Goal: Task Accomplishment & Management: Manage account settings

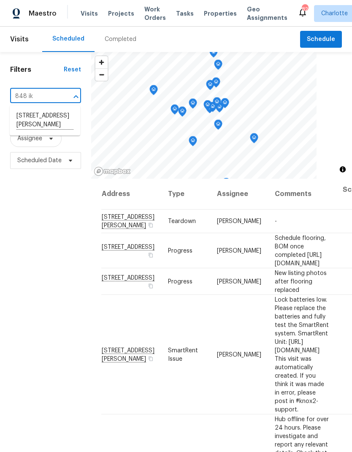
type input "848 i"
click at [22, 118] on li "848 Ike Lynch Rd, Dallas, NC 28034" at bounding box center [45, 120] width 71 height 23
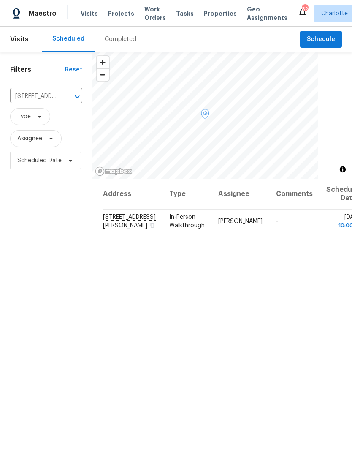
click at [0, 0] on icon at bounding box center [0, 0] width 0 height 0
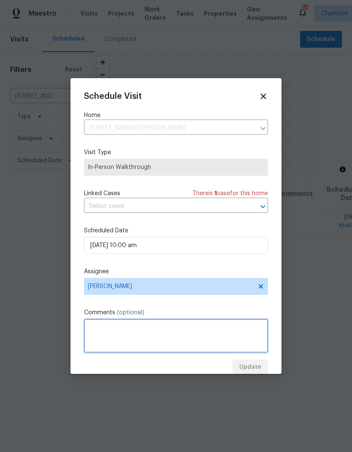
click at [217, 329] on textarea at bounding box center [176, 336] width 184 height 34
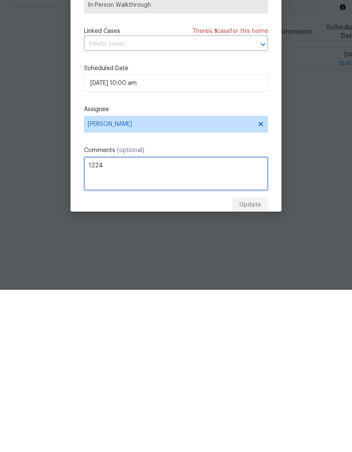
click at [90, 319] on textarea "1224" at bounding box center [176, 336] width 184 height 34
type textarea "Lockbox Code - 1224"
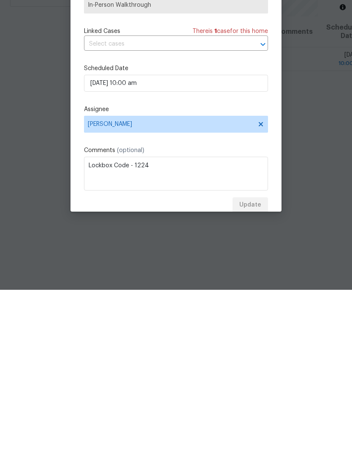
click at [241, 267] on label "Assignee" at bounding box center [176, 271] width 184 height 8
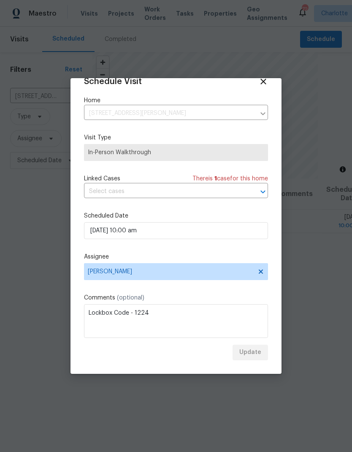
scroll to position [16, 0]
click at [254, 352] on div "Update" at bounding box center [176, 353] width 184 height 16
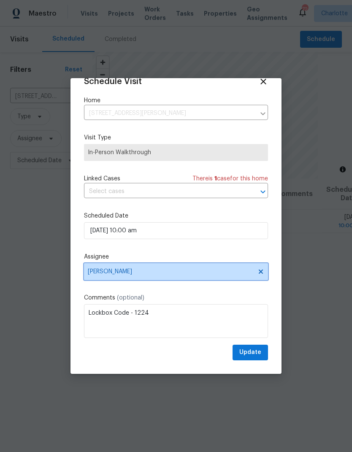
click at [262, 275] on icon at bounding box center [261, 271] width 7 height 7
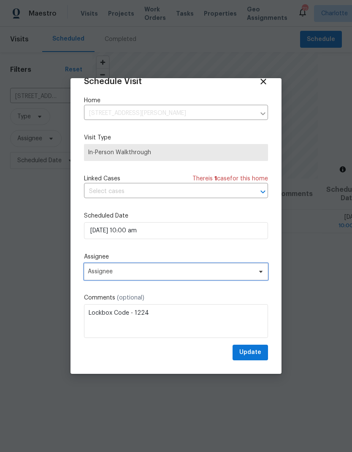
click at [262, 273] on icon at bounding box center [260, 272] width 3 height 2
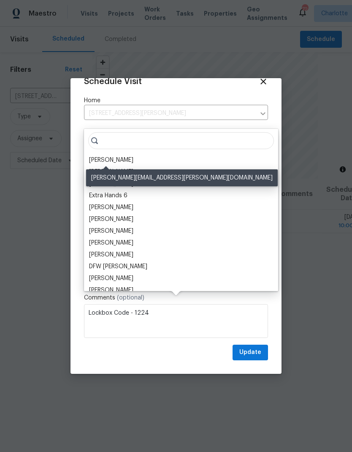
click at [96, 156] on div "[PERSON_NAME]" at bounding box center [111, 160] width 44 height 8
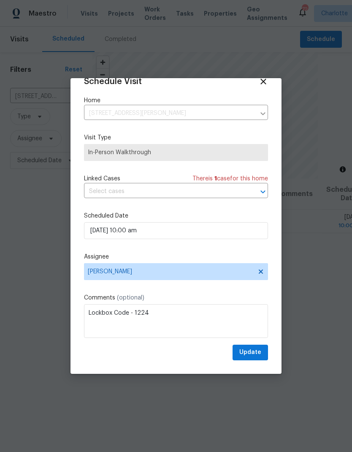
click at [193, 353] on div "Update" at bounding box center [176, 353] width 184 height 16
click at [254, 354] on span "Update" at bounding box center [251, 352] width 22 height 11
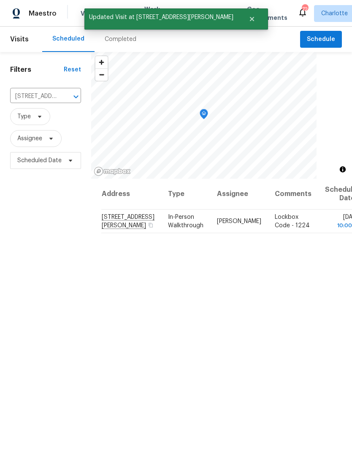
scroll to position [0, 0]
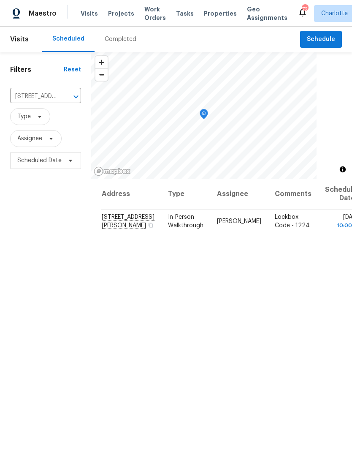
click at [113, 16] on span "Projects" at bounding box center [121, 13] width 26 height 8
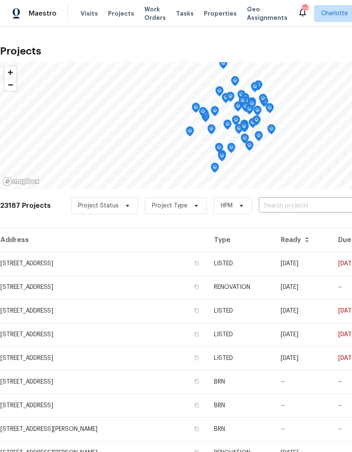
click at [301, 206] on input "text" at bounding box center [307, 205] width 97 height 13
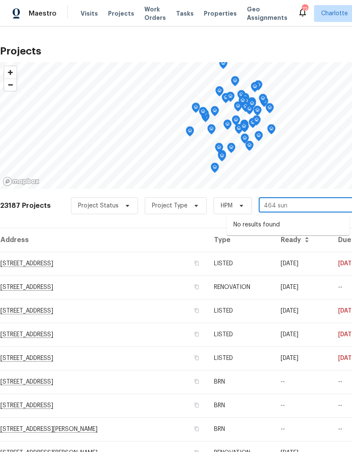
type input "464 su"
click at [303, 226] on li "464 Summer Ridge Rd, Stanley, NC 28164" at bounding box center [288, 225] width 123 height 14
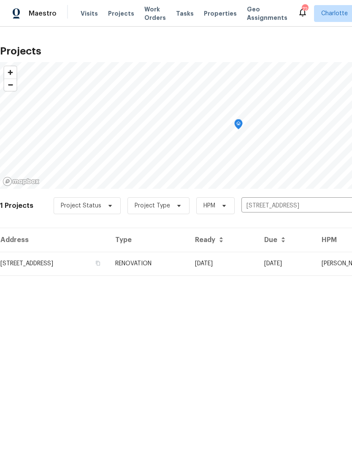
click at [258, 263] on td "[DATE]" at bounding box center [222, 264] width 69 height 24
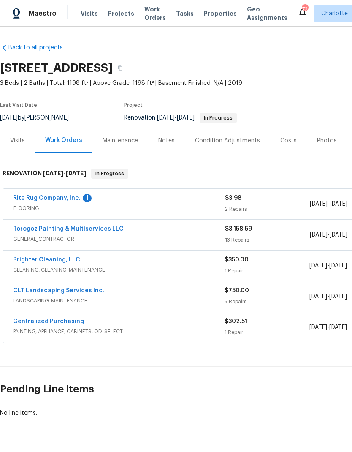
click at [29, 198] on link "Rite Rug Company, Inc." at bounding box center [47, 198] width 68 height 6
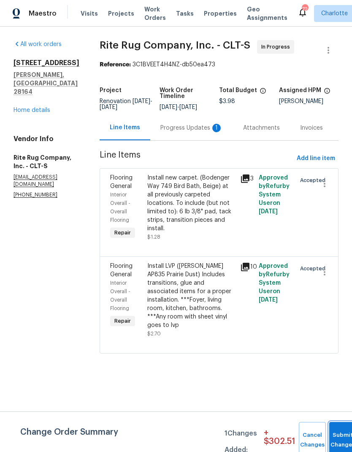
click at [338, 428] on button "Submit Changes" at bounding box center [343, 440] width 27 height 36
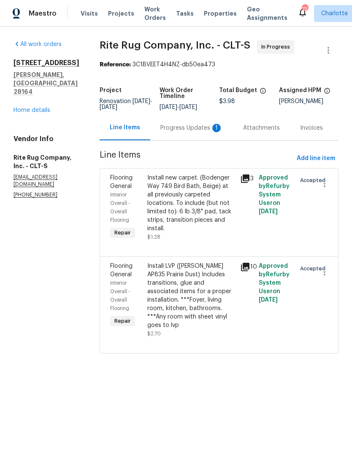
click at [192, 132] on div "Progress Updates 1" at bounding box center [192, 128] width 63 height 8
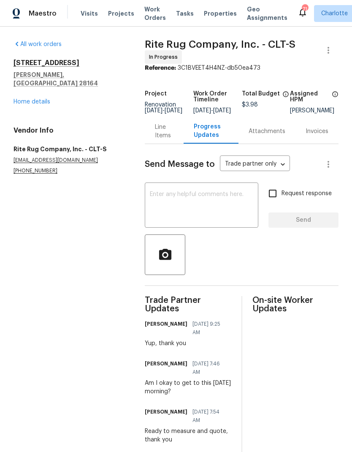
click at [19, 99] on link "Home details" at bounding box center [32, 102] width 37 height 6
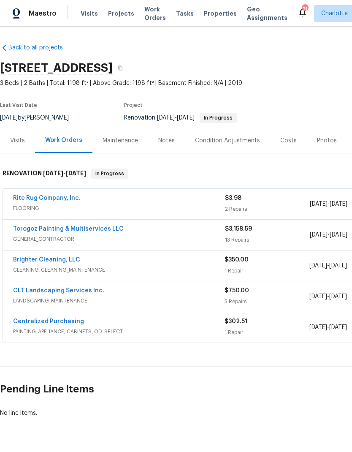
click at [162, 134] on div "Notes" at bounding box center [166, 140] width 37 height 25
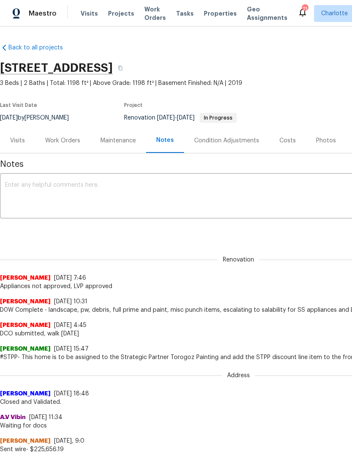
click at [259, 192] on textarea at bounding box center [238, 197] width 467 height 30
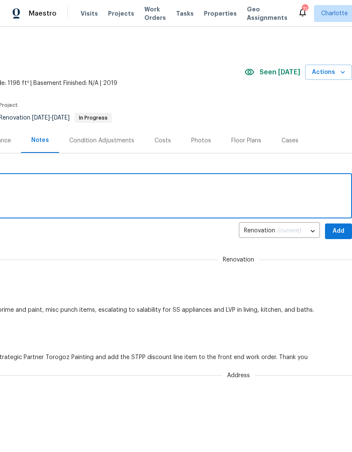
scroll to position [0, 125]
type textarea "Torogoz in progress"
click at [341, 230] on span "Add" at bounding box center [339, 231] width 14 height 11
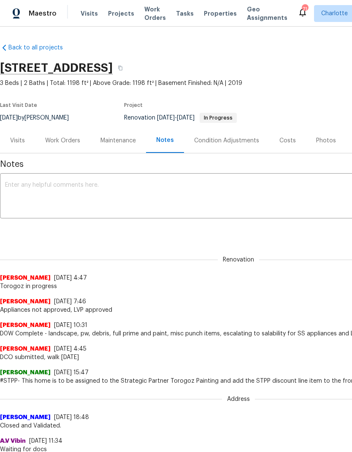
scroll to position [0, 0]
click at [112, 14] on span "Projects" at bounding box center [121, 13] width 26 height 8
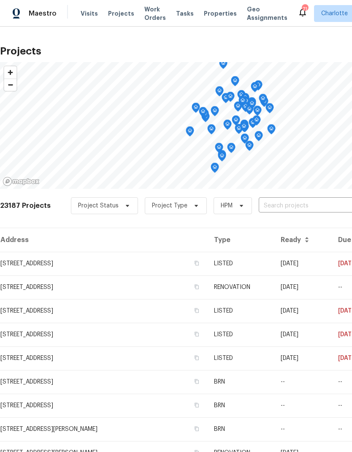
click at [311, 208] on input "text" at bounding box center [307, 205] width 97 height 13
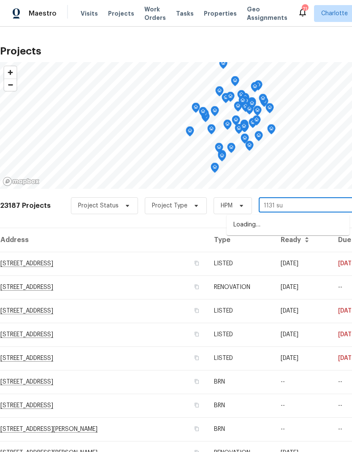
type input "1131 sum"
click at [306, 223] on li "[STREET_ADDRESS]" at bounding box center [288, 225] width 123 height 14
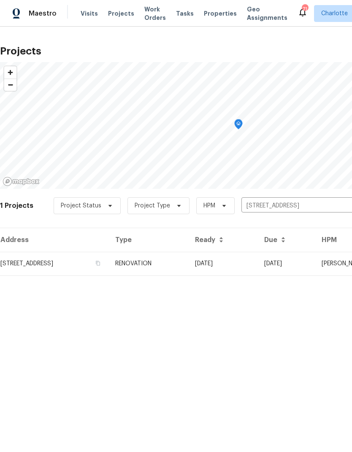
click at [258, 264] on td "[DATE]" at bounding box center [222, 264] width 69 height 24
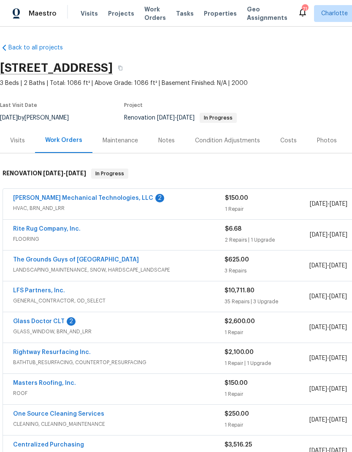
click at [20, 197] on link "[PERSON_NAME] Mechanical Technologies, LLC" at bounding box center [83, 198] width 140 height 6
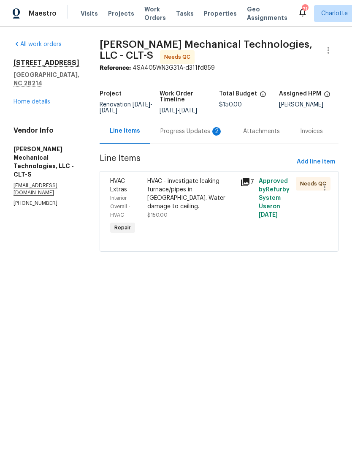
click at [192, 132] on div "Progress Updates 2" at bounding box center [192, 131] width 63 height 8
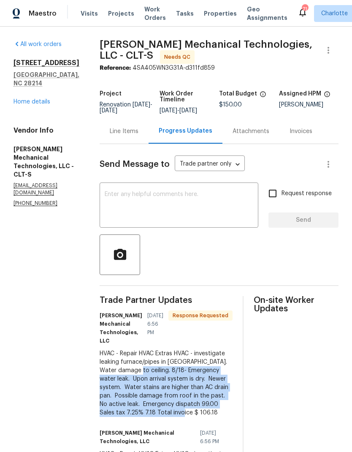
copy div "8/18- Emergency water leak. Upon arrival system is dry. Newer system. Water sta…"
click at [139, 136] on div "Line Items" at bounding box center [124, 131] width 29 height 8
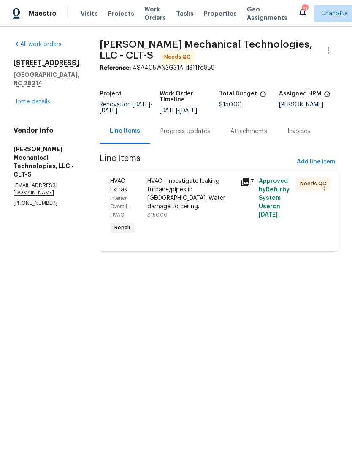
click at [192, 213] on div "HVAC - investigate leaking furnace/pipes in attic. Water damage to ceiling. $15…" at bounding box center [191, 198] width 88 height 42
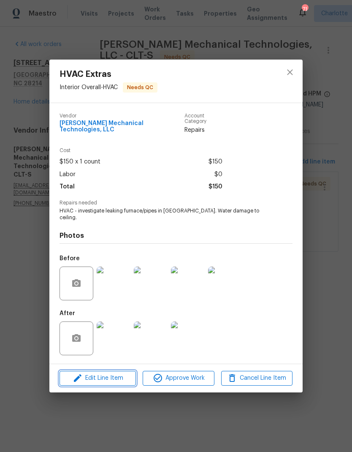
click at [117, 374] on span "Edit Line Item" at bounding box center [97, 378] width 71 height 11
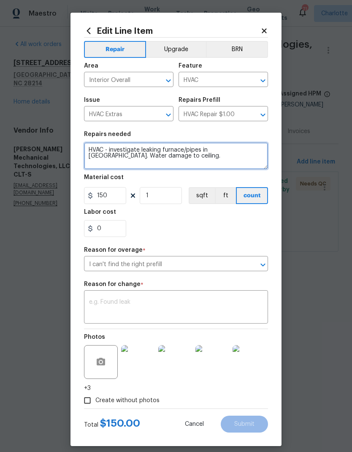
click at [163, 162] on textarea "HVAC - investigate leaking furnace/pipes in attic. Water damage to ceiling." at bounding box center [176, 155] width 184 height 27
click at [91, 150] on textarea "HVAC - investigate leaking furnace/pipes in attic. Water damage to ceiling." at bounding box center [176, 155] width 184 height 27
paste textarea "8/18- Emergency water leak. Upon arrival system is dry. Newer system. Water sta…"
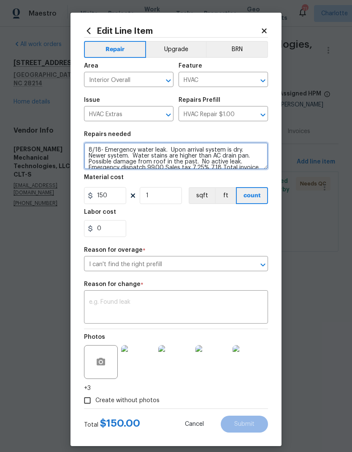
scroll to position [2, 0]
type textarea "8/18- Emergency water leak. Upon arrival system is dry. Newer system. Water sta…"
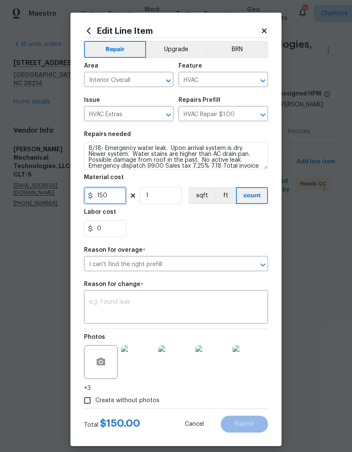
click at [116, 199] on input "150" at bounding box center [105, 195] width 42 height 17
type input "106.18"
click at [248, 226] on div "0" at bounding box center [176, 228] width 184 height 17
click at [248, 309] on textarea at bounding box center [176, 308] width 174 height 18
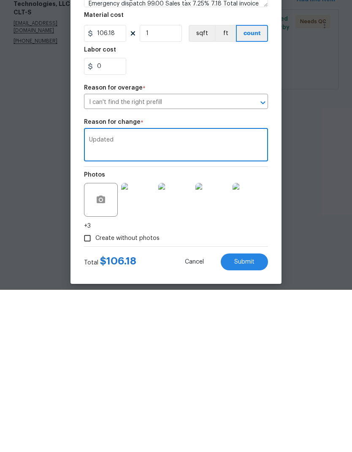
type textarea "Updated"
click at [260, 416] on button "Submit" at bounding box center [244, 424] width 47 height 17
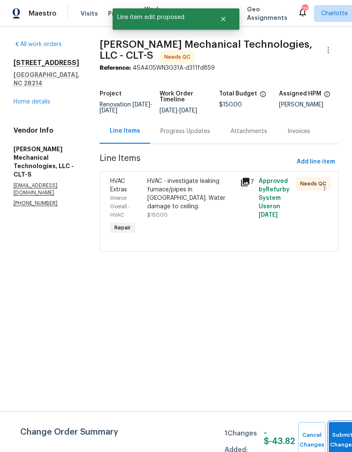
click at [343, 436] on button "Submit Changes" at bounding box center [342, 440] width 27 height 36
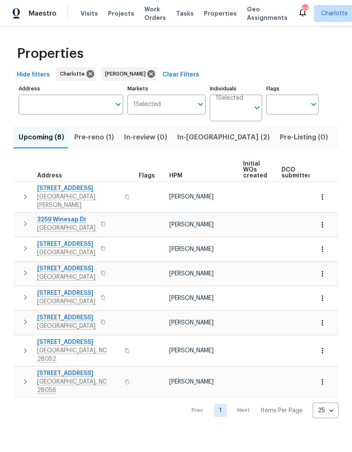
click at [92, 140] on span "Pre-reno (1)" at bounding box center [94, 137] width 40 height 12
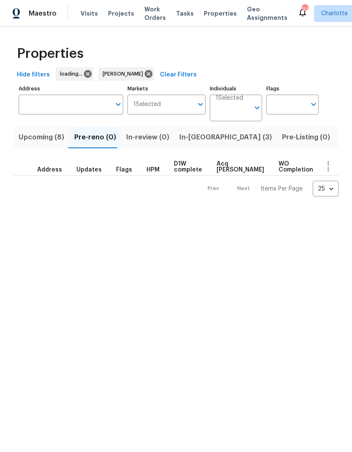
click at [200, 139] on span "In-[GEOGRAPHIC_DATA] (3)" at bounding box center [226, 137] width 93 height 12
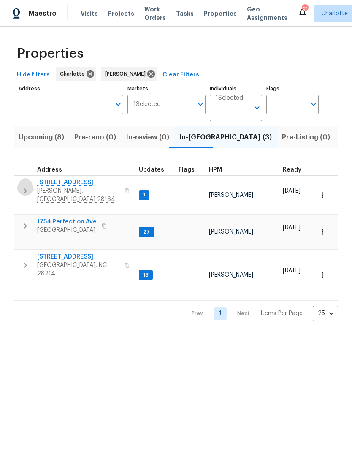
click at [27, 186] on icon "button" at bounding box center [25, 191] width 10 height 10
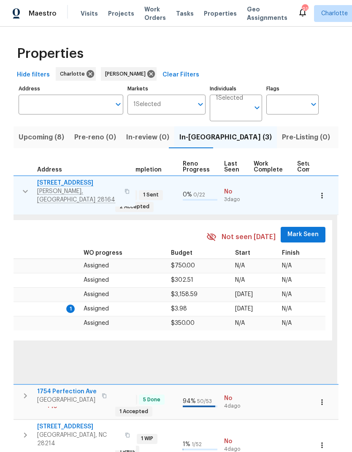
scroll to position [0, 382]
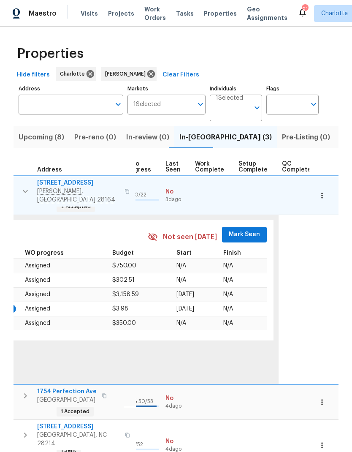
click at [239, 229] on span "Mark Seen" at bounding box center [244, 234] width 31 height 11
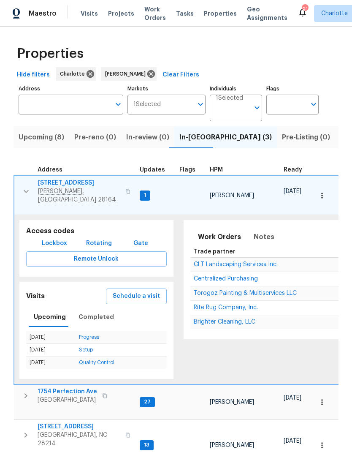
scroll to position [0, 0]
click at [26, 186] on icon "button" at bounding box center [26, 191] width 10 height 10
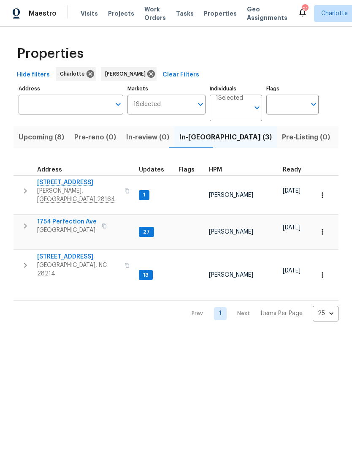
click at [23, 221] on icon "button" at bounding box center [25, 226] width 10 height 10
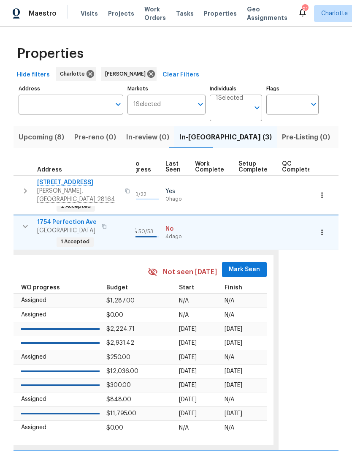
click at [242, 265] on span "Mark Seen" at bounding box center [244, 270] width 31 height 11
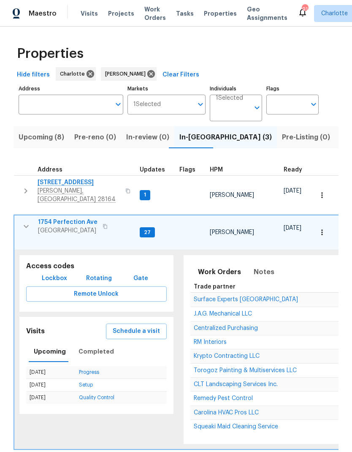
click at [23, 221] on icon "button" at bounding box center [26, 226] width 10 height 10
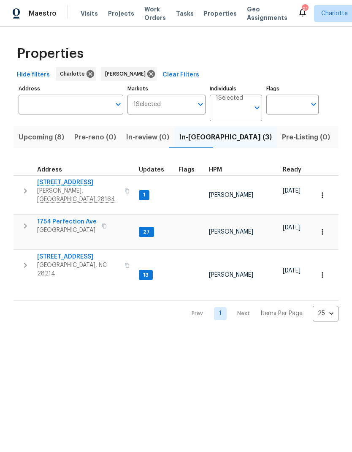
click at [30, 260] on icon "button" at bounding box center [25, 265] width 10 height 10
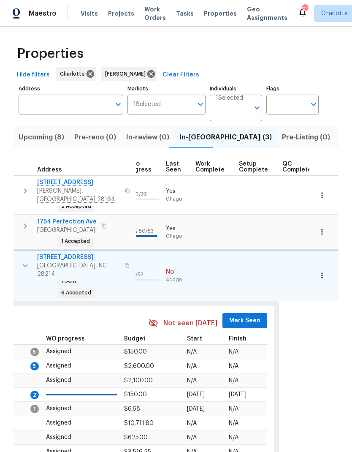
click at [237, 316] on span "Mark Seen" at bounding box center [244, 321] width 31 height 11
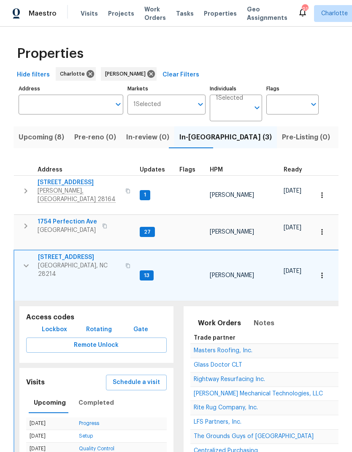
click at [25, 261] on icon "button" at bounding box center [26, 266] width 10 height 10
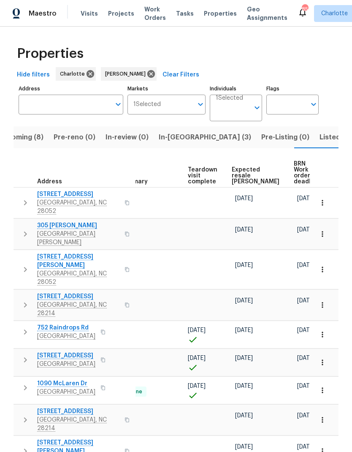
scroll to position [0, 185]
click at [246, 170] on span "Expected resale COE" at bounding box center [256, 176] width 48 height 18
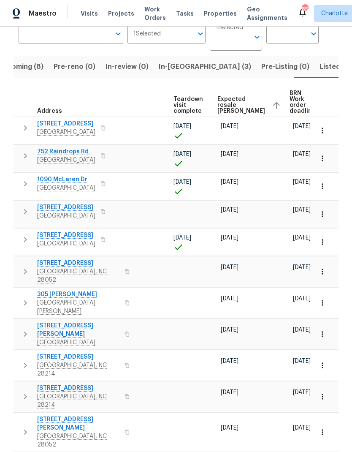
scroll to position [0, 199]
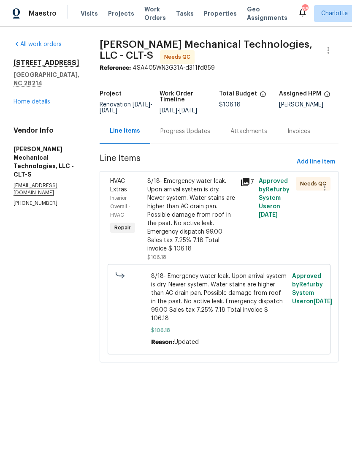
click at [232, 235] on div "8/18- Emergency water leak. Upon arrival system is dry. Newer system. Water sta…" at bounding box center [191, 215] width 88 height 76
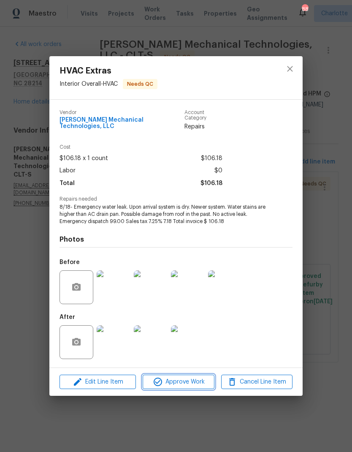
click at [195, 384] on span "Approve Work" at bounding box center [178, 382] width 66 height 11
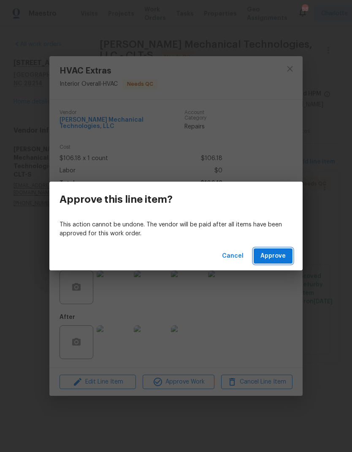
click at [280, 257] on span "Approve" at bounding box center [273, 256] width 25 height 11
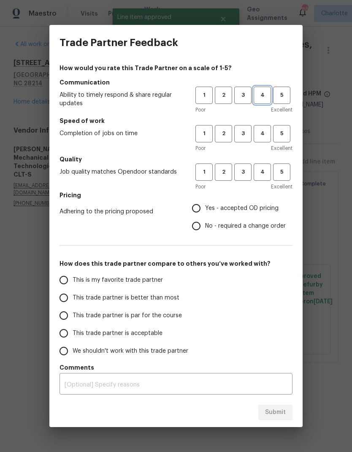
click at [268, 97] on span "4" at bounding box center [263, 95] width 16 height 10
click at [264, 136] on span "4" at bounding box center [263, 134] width 16 height 10
click at [265, 174] on span "4" at bounding box center [263, 172] width 16 height 10
click at [202, 211] on input "Yes - accepted OD pricing" at bounding box center [197, 208] width 18 height 18
radio input "true"
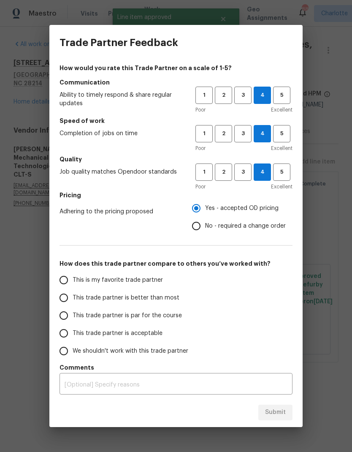
click at [65, 298] on input "This trade partner is better than most" at bounding box center [64, 298] width 18 height 18
click at [284, 411] on span "Submit" at bounding box center [275, 412] width 21 height 11
radio input "true"
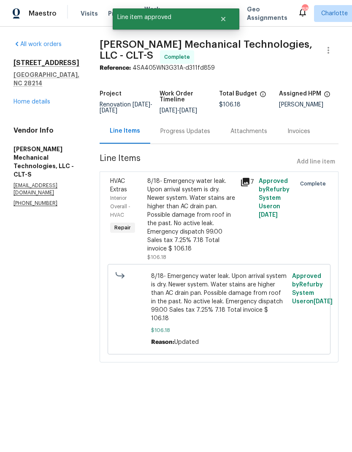
radio input "false"
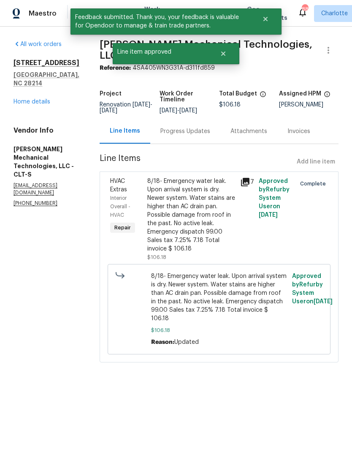
click at [26, 99] on link "Home details" at bounding box center [32, 102] width 37 height 6
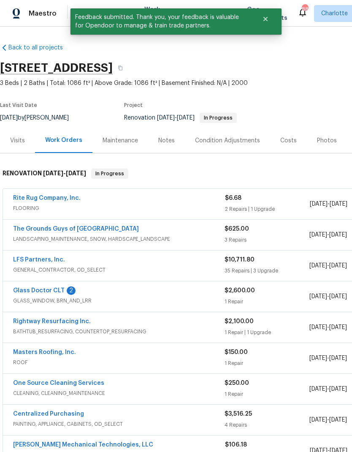
click at [29, 289] on link "Glass Doctor CLT" at bounding box center [39, 291] width 52 height 6
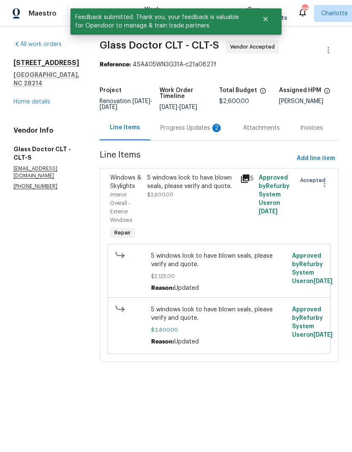
click at [201, 132] on div "Progress Updates 2" at bounding box center [192, 128] width 63 height 8
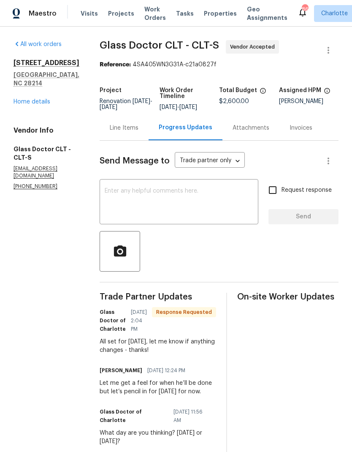
click at [224, 190] on textarea at bounding box center [179, 203] width 149 height 30
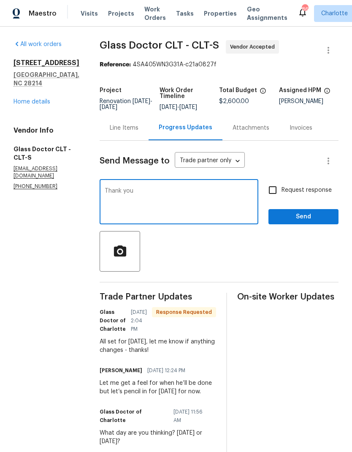
type textarea "Thank you"
click at [308, 219] on span "Send" at bounding box center [303, 217] width 57 height 11
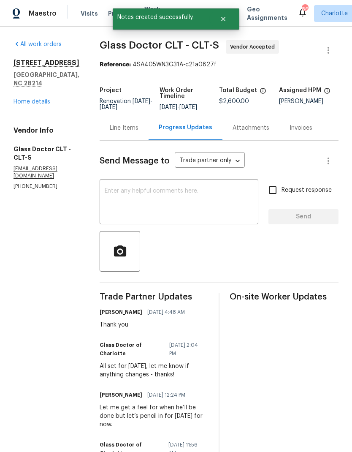
click at [20, 105] on link "Home details" at bounding box center [32, 102] width 37 height 6
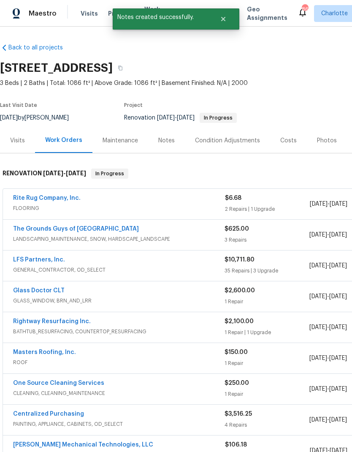
click at [160, 142] on div "Notes" at bounding box center [166, 140] width 16 height 8
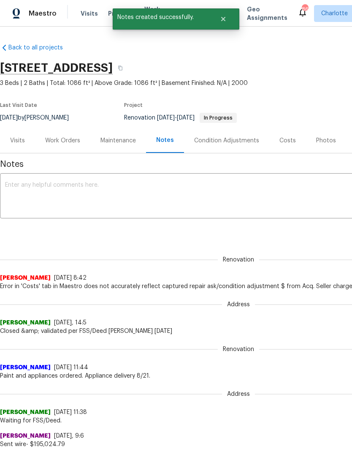
click at [292, 192] on textarea at bounding box center [238, 197] width 467 height 30
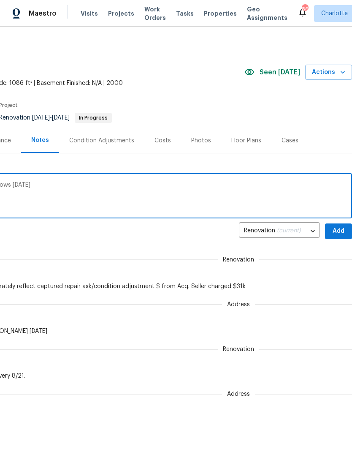
scroll to position [0, 125]
type textarea "LFS in progress, Glass Dr to replace 8 windows on Friday"
click at [342, 229] on span "Add" at bounding box center [339, 231] width 14 height 11
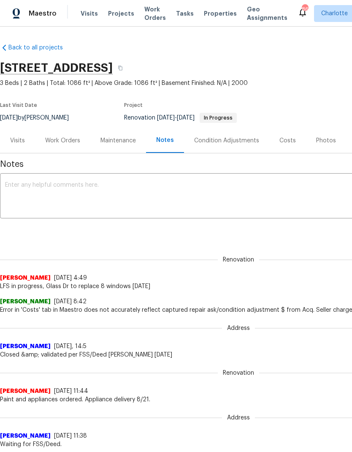
scroll to position [0, 0]
click at [115, 16] on span "Projects" at bounding box center [121, 13] width 26 height 8
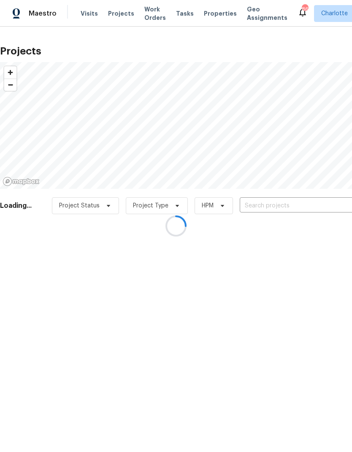
click at [307, 207] on div at bounding box center [176, 226] width 352 height 452
click at [307, 206] on div at bounding box center [176, 226] width 352 height 452
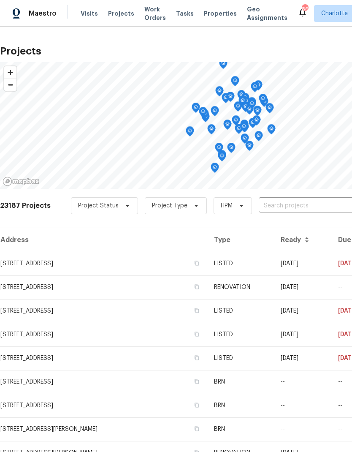
click at [312, 209] on input "text" at bounding box center [307, 205] width 97 height 13
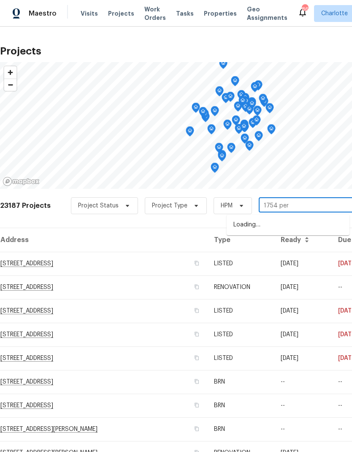
type input "1754 perf"
click at [302, 228] on li "[STREET_ADDRESS]" at bounding box center [288, 225] width 123 height 14
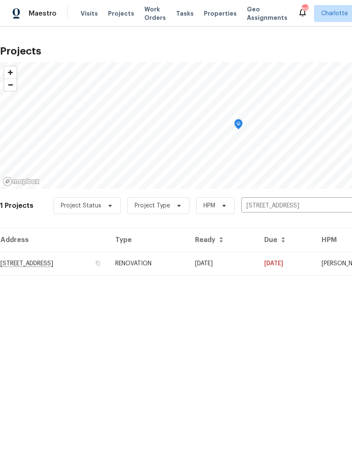
click at [258, 267] on td "[DATE]" at bounding box center [222, 264] width 69 height 24
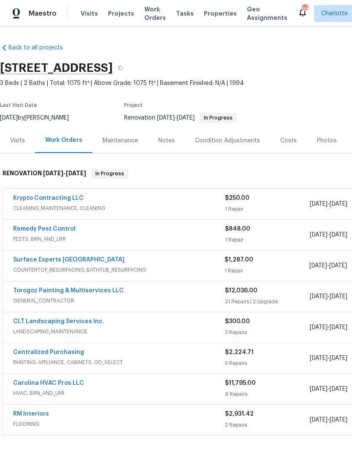
click at [18, 258] on link "Surface Experts South Charlotte" at bounding box center [69, 260] width 112 height 6
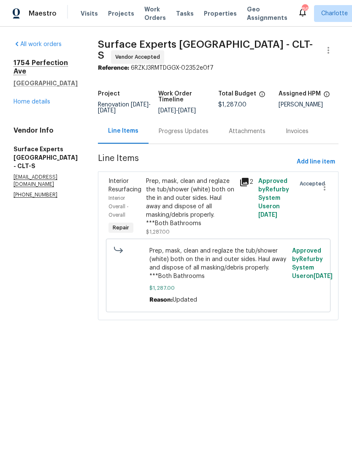
click at [164, 134] on div "Progress Updates" at bounding box center [184, 131] width 50 height 8
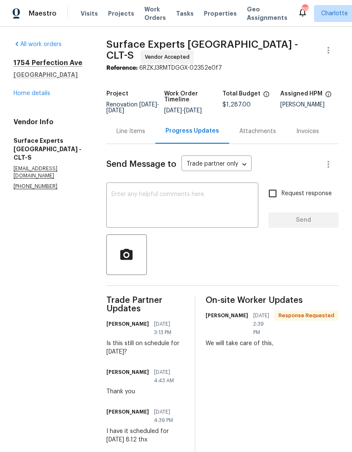
click at [229, 209] on textarea at bounding box center [183, 206] width 142 height 30
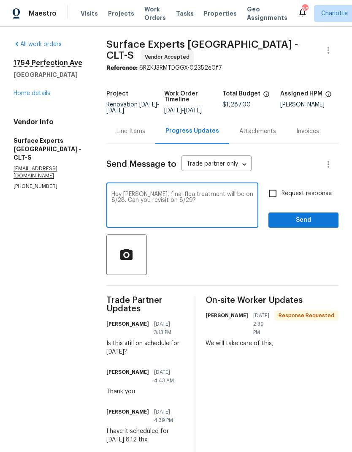
type textarea "Hey Greg, final flea treatment will be on 8/28. Can you revisit on 8/29?"
click at [275, 198] on input "Request response" at bounding box center [273, 194] width 18 height 18
checkbox input "true"
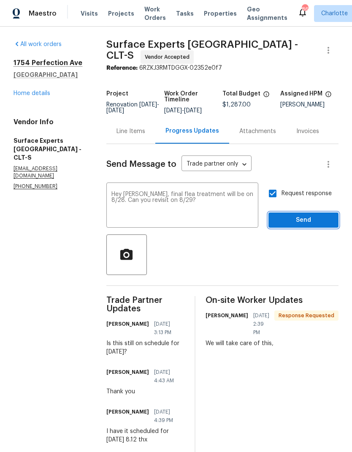
click at [317, 225] on span "Send" at bounding box center [303, 220] width 57 height 11
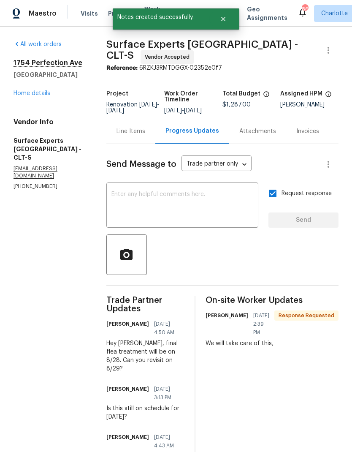
click at [21, 91] on link "Home details" at bounding box center [32, 93] width 37 height 6
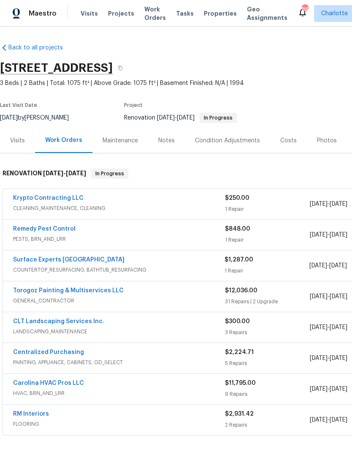
click at [164, 142] on div "Notes" at bounding box center [166, 140] width 16 height 8
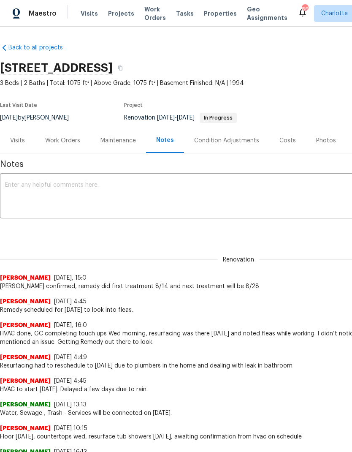
click at [282, 180] on div "x ​" at bounding box center [238, 196] width 477 height 43
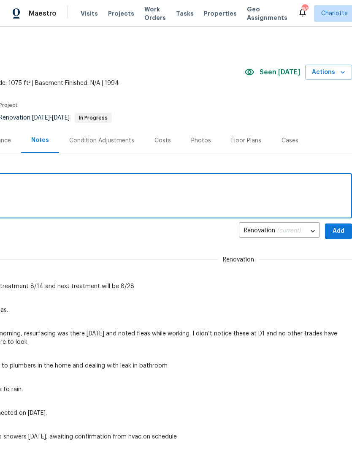
scroll to position [0, 125]
type textarea "Surface experts to return 8/29, clean 8/30."
click at [341, 231] on span "Add" at bounding box center [339, 231] width 14 height 11
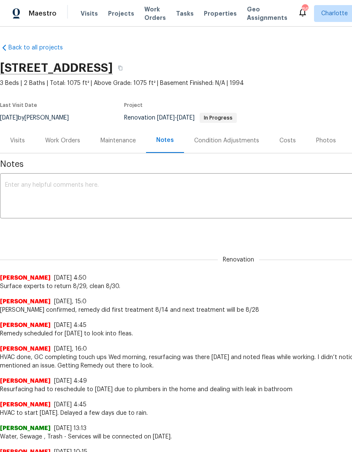
scroll to position [0, 0]
click at [112, 13] on span "Projects" at bounding box center [121, 13] width 26 height 8
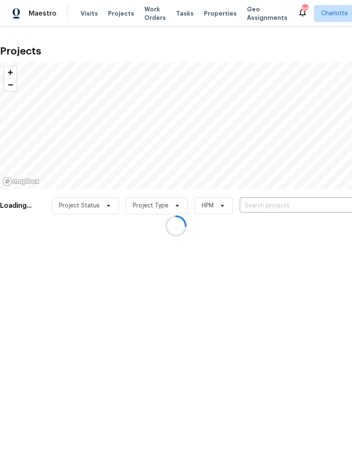
click at [289, 204] on div at bounding box center [176, 226] width 352 height 452
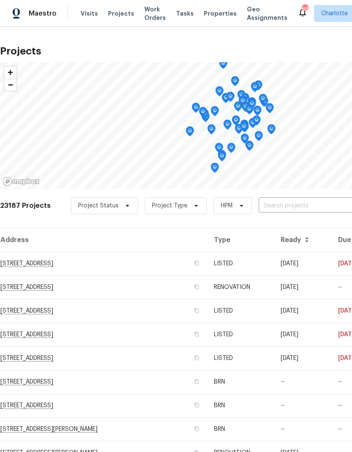
click at [297, 203] on input "text" at bounding box center [307, 205] width 97 height 13
type input "505 old"
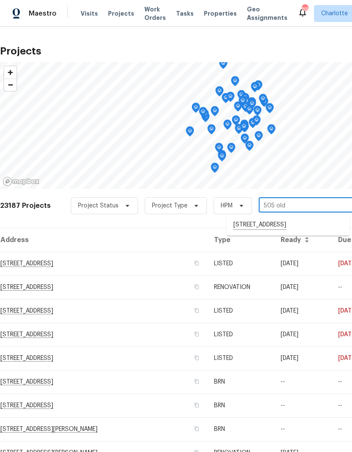
click at [316, 220] on li "505 Old Vine Ct, Charlotte, NC 28214" at bounding box center [288, 225] width 123 height 14
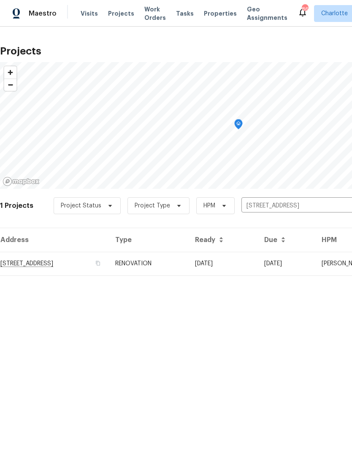
click at [287, 263] on td "08/27/25" at bounding box center [286, 264] width 57 height 24
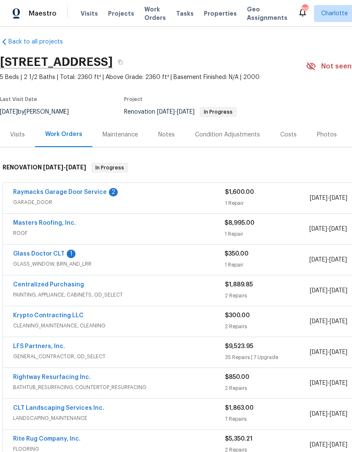
scroll to position [6, 0]
click at [166, 132] on div "Notes" at bounding box center [166, 134] width 16 height 8
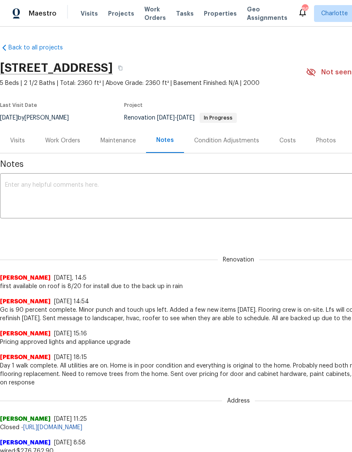
click at [145, 14] on span "Work Orders" at bounding box center [156, 13] width 22 height 17
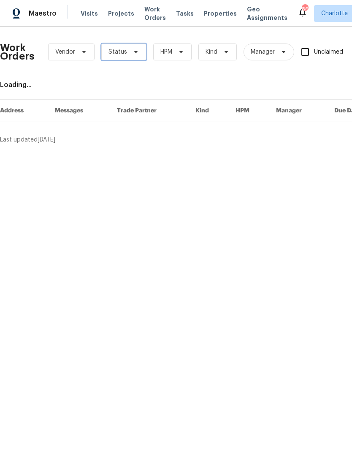
click at [136, 50] on icon at bounding box center [136, 52] width 7 height 7
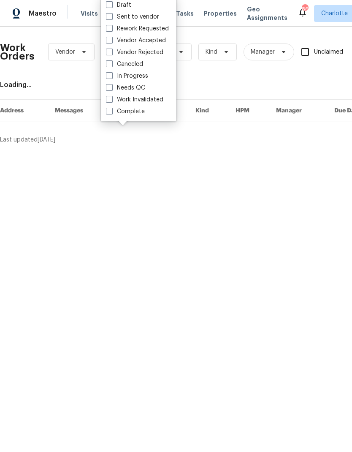
click at [140, 88] on label "Needs QC" at bounding box center [125, 88] width 39 height 8
click at [112, 88] on input "Needs QC" at bounding box center [108, 86] width 5 height 5
checkbox input "true"
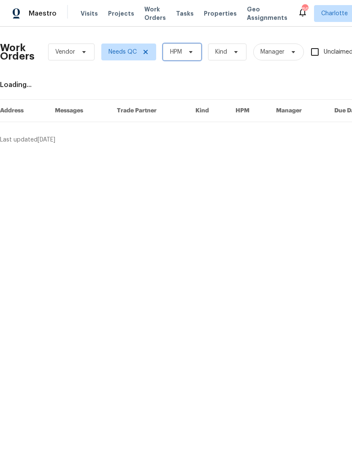
click at [193, 53] on icon at bounding box center [191, 52] width 7 height 7
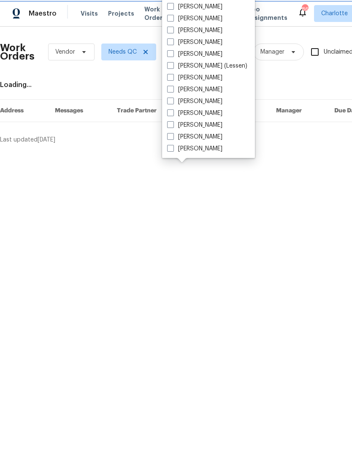
scroll to position [105, 0]
click at [197, 123] on label "[PERSON_NAME]" at bounding box center [194, 125] width 55 height 8
click at [173, 123] on input "[PERSON_NAME]" at bounding box center [169, 123] width 5 height 5
checkbox input "true"
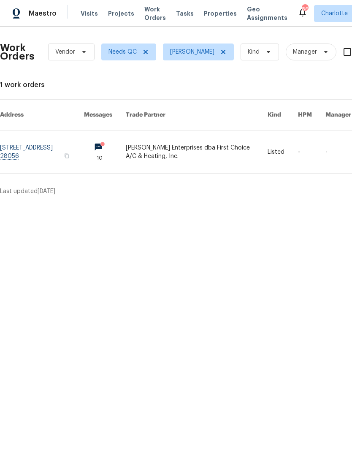
click at [204, 138] on link at bounding box center [197, 152] width 142 height 43
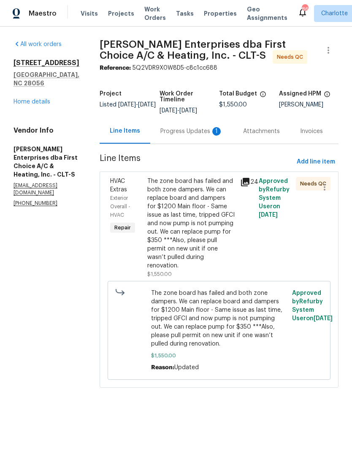
click at [243, 183] on icon at bounding box center [245, 182] width 10 height 10
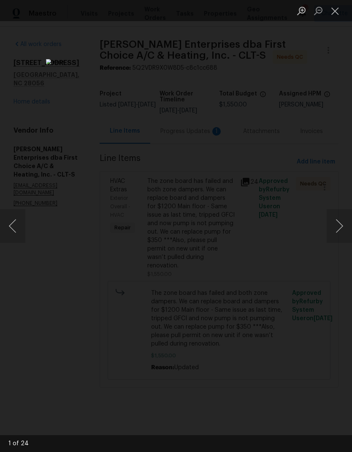
click at [339, 230] on button "Next image" at bounding box center [339, 226] width 25 height 34
click at [340, 228] on button "Next image" at bounding box center [339, 226] width 25 height 34
click at [339, 225] on button "Next image" at bounding box center [339, 226] width 25 height 34
click at [340, 225] on button "Next image" at bounding box center [339, 226] width 25 height 34
click at [340, 226] on button "Next image" at bounding box center [339, 226] width 25 height 34
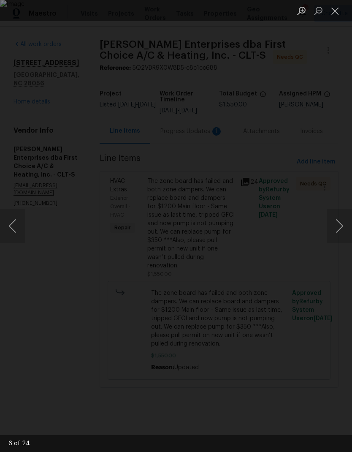
click at [341, 227] on button "Next image" at bounding box center [339, 226] width 25 height 34
click at [340, 229] on button "Next image" at bounding box center [339, 226] width 25 height 34
click at [341, 227] on button "Next image" at bounding box center [339, 226] width 25 height 34
click at [342, 228] on button "Next image" at bounding box center [339, 226] width 25 height 34
click at [343, 230] on button "Next image" at bounding box center [339, 226] width 25 height 34
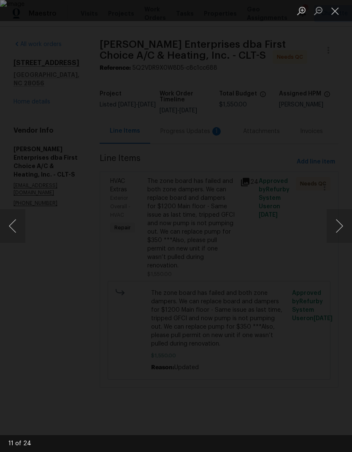
click at [343, 231] on button "Next image" at bounding box center [339, 226] width 25 height 34
click at [343, 230] on button "Next image" at bounding box center [339, 226] width 25 height 34
click at [342, 231] on button "Next image" at bounding box center [339, 226] width 25 height 34
click at [343, 230] on button "Next image" at bounding box center [339, 226] width 25 height 34
click at [342, 231] on button "Next image" at bounding box center [339, 226] width 25 height 34
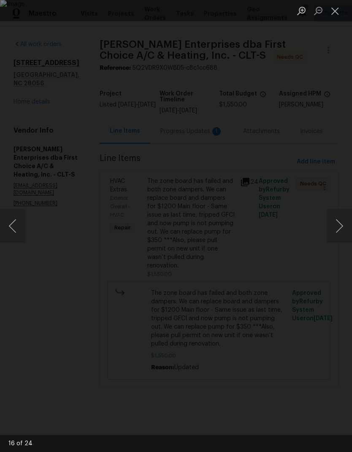
click at [341, 232] on button "Next image" at bounding box center [339, 226] width 25 height 34
click at [342, 232] on button "Next image" at bounding box center [339, 226] width 25 height 34
click at [14, 226] on button "Previous image" at bounding box center [12, 226] width 25 height 34
click at [13, 226] on button "Previous image" at bounding box center [12, 226] width 25 height 34
click at [341, 232] on button "Next image" at bounding box center [339, 226] width 25 height 34
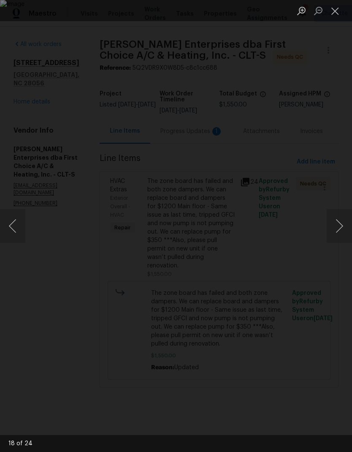
click at [341, 230] on button "Next image" at bounding box center [339, 226] width 25 height 34
click at [341, 231] on button "Next image" at bounding box center [339, 226] width 25 height 34
click at [338, 15] on button "Close lightbox" at bounding box center [335, 10] width 17 height 15
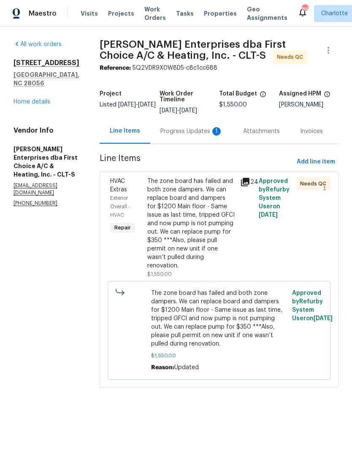
click at [207, 234] on div "The zone board has failed and both zone dampers. We can replace board and dampe…" at bounding box center [191, 223] width 88 height 93
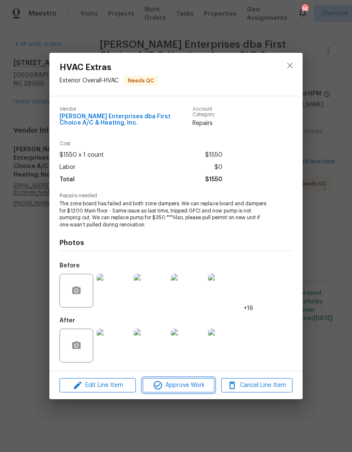
click at [182, 389] on span "Approve Work" at bounding box center [178, 385] width 66 height 11
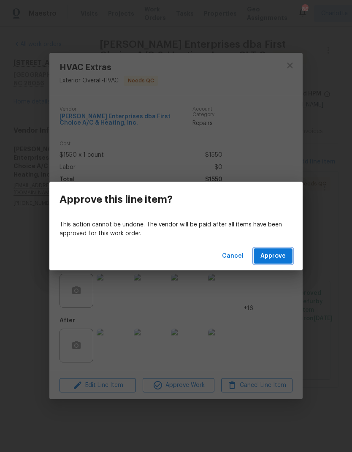
click at [278, 256] on span "Approve" at bounding box center [273, 256] width 25 height 11
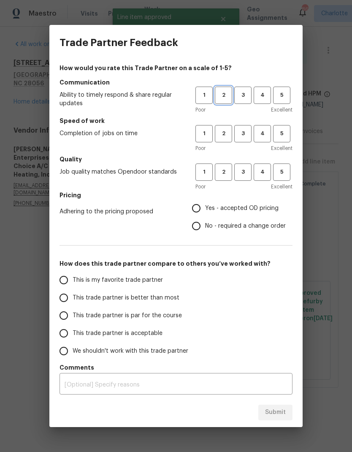
click at [229, 95] on span "2" at bounding box center [224, 95] width 16 height 10
click at [246, 135] on span "3" at bounding box center [243, 134] width 16 height 10
click at [224, 175] on span "2" at bounding box center [224, 172] width 16 height 10
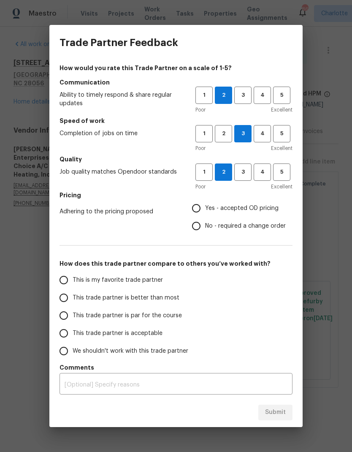
click at [201, 210] on input "Yes - accepted OD pricing" at bounding box center [197, 208] width 18 height 18
radio input "true"
click at [161, 317] on span "This trade partner is par for the course" at bounding box center [127, 315] width 109 height 9
click at [73, 317] on input "This trade partner is par for the course" at bounding box center [64, 316] width 18 height 18
click at [278, 411] on span "Submit" at bounding box center [275, 412] width 21 height 11
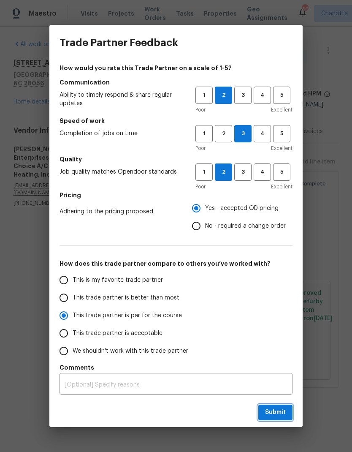
radio input "true"
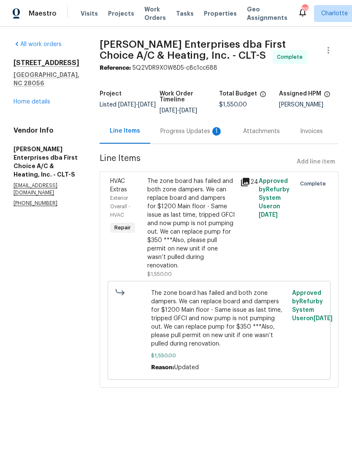
radio input "false"
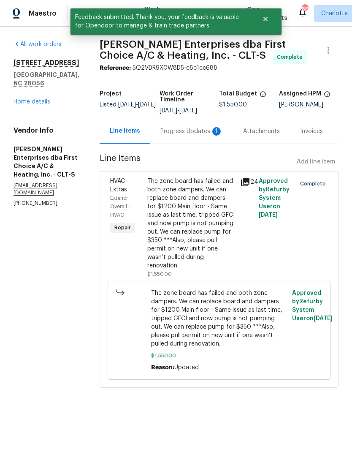
click at [190, 134] on div "Progress Updates 1" at bounding box center [192, 131] width 63 height 8
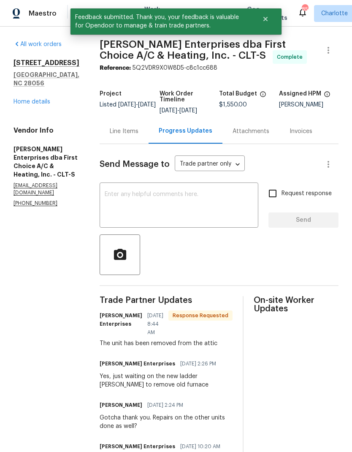
click at [216, 206] on textarea at bounding box center [179, 206] width 149 height 30
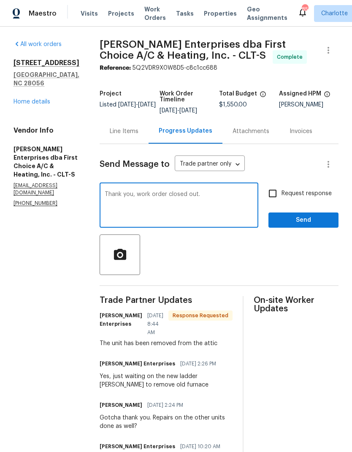
type textarea "Thank you, work order closed out."
click at [280, 201] on input "Request response" at bounding box center [273, 194] width 18 height 18
checkbox input "true"
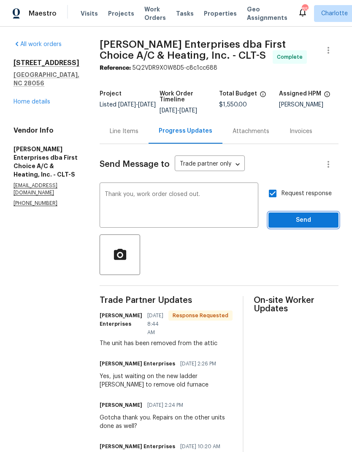
click at [311, 221] on span "Send" at bounding box center [303, 220] width 57 height 11
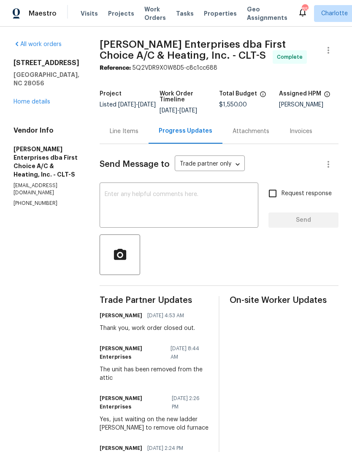
click at [24, 105] on link "Home details" at bounding box center [32, 102] width 37 height 6
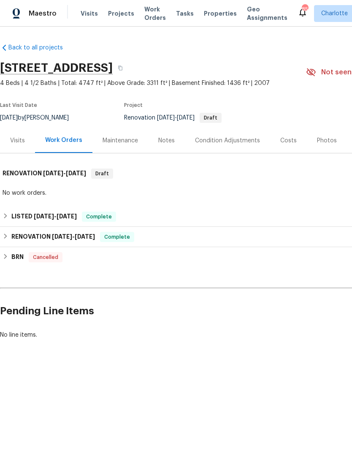
click at [110, 14] on span "Projects" at bounding box center [121, 13] width 26 height 8
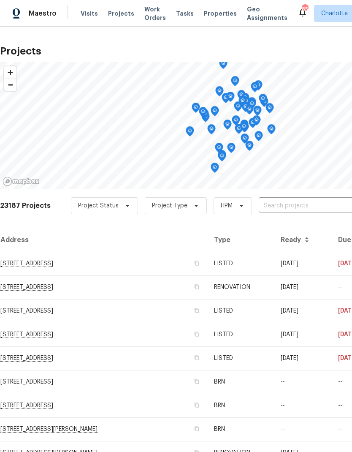
click at [283, 212] on input "text" at bounding box center [307, 205] width 97 height 13
type input "1006 wil"
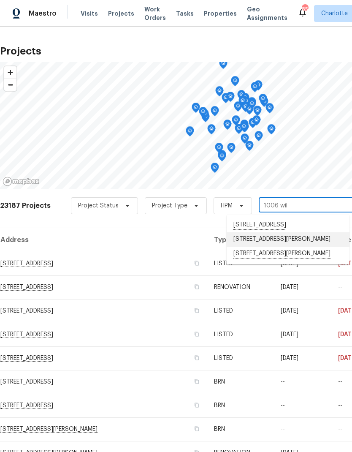
click at [301, 247] on li "[STREET_ADDRESS][PERSON_NAME]" at bounding box center [288, 239] width 123 height 14
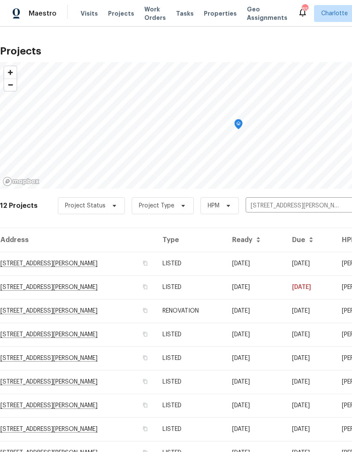
click at [286, 265] on td "[DATE]" at bounding box center [256, 264] width 60 height 24
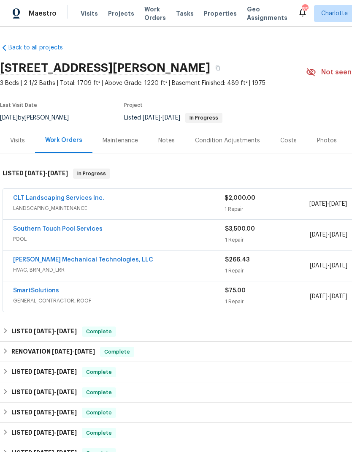
click at [111, 10] on span "Projects" at bounding box center [121, 13] width 26 height 8
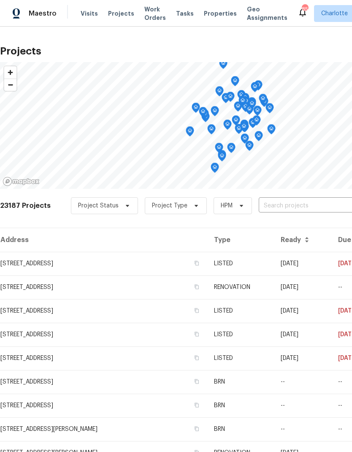
click at [284, 204] on input "text" at bounding box center [307, 205] width 97 height 13
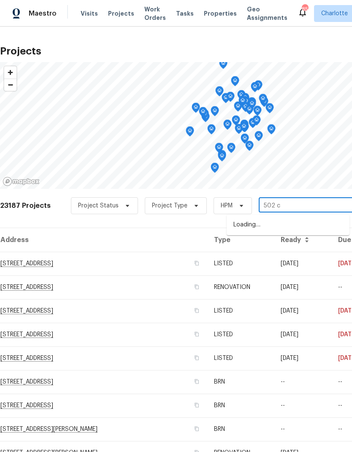
type input "502 ch"
click at [291, 227] on li "[STREET_ADDRESS]" at bounding box center [288, 225] width 123 height 14
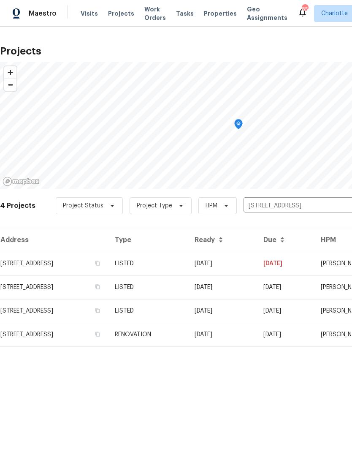
click at [257, 262] on td "[DATE]" at bounding box center [222, 264] width 69 height 24
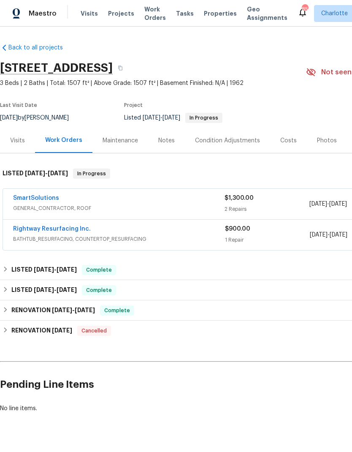
click at [31, 198] on link "SmartSolutions" at bounding box center [36, 198] width 46 height 6
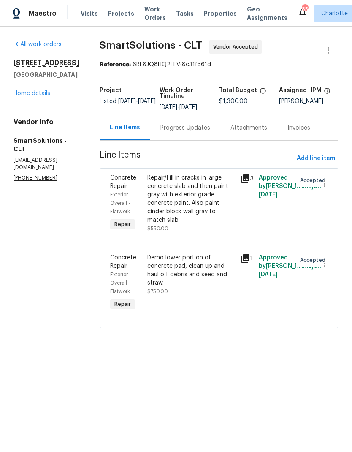
click at [244, 179] on icon at bounding box center [245, 179] width 10 height 10
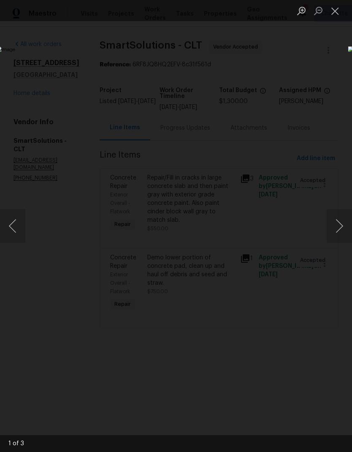
click at [347, 227] on button "Next image" at bounding box center [339, 226] width 25 height 34
click at [344, 227] on button "Next image" at bounding box center [339, 226] width 25 height 34
click at [333, 60] on div "Lightbox" at bounding box center [176, 226] width 352 height 452
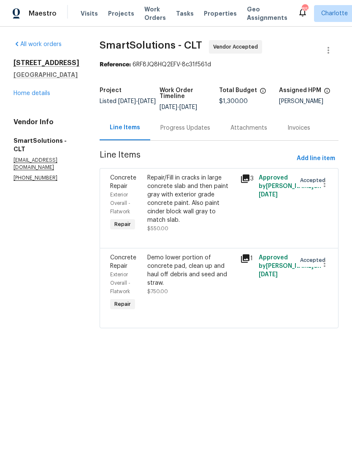
click at [18, 94] on link "Home details" at bounding box center [32, 93] width 37 height 6
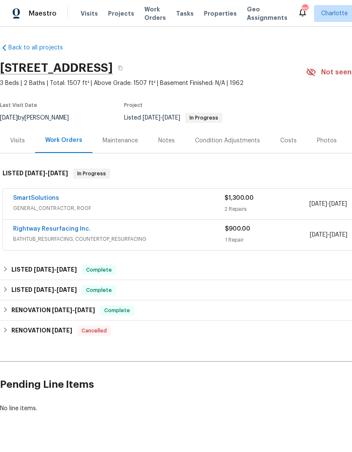
click at [111, 15] on span "Projects" at bounding box center [121, 13] width 26 height 8
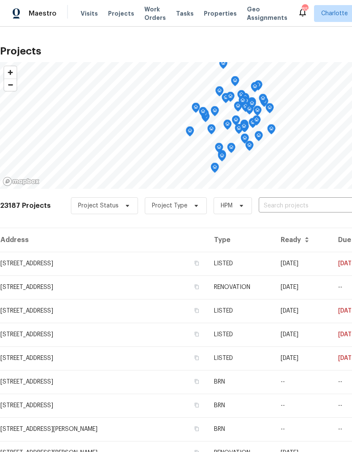
click at [292, 207] on input "text" at bounding box center [307, 205] width 97 height 13
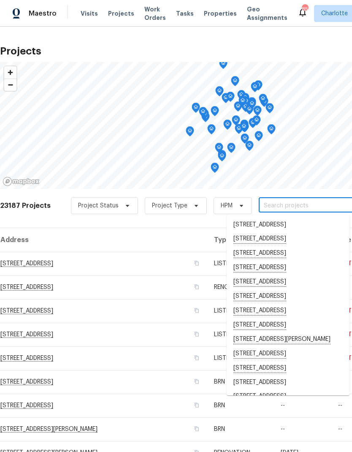
click at [39, 218] on div "23187 Projects Project Status Project Type HPM ​" at bounding box center [238, 211] width 477 height 34
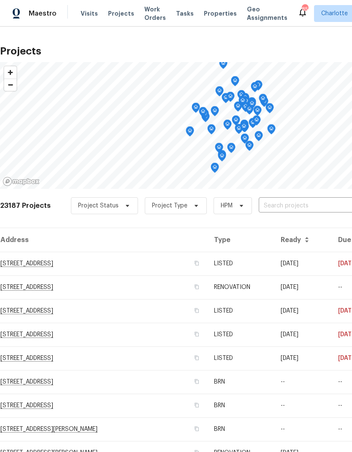
click at [306, 205] on input "text" at bounding box center [307, 205] width 97 height 13
type input "1131 su"
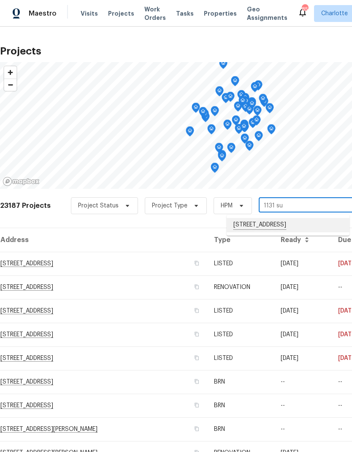
click at [290, 231] on li "[STREET_ADDRESS]" at bounding box center [288, 225] width 123 height 14
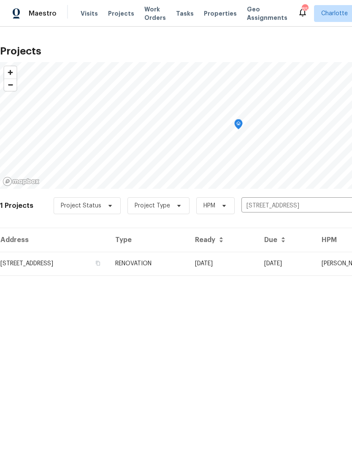
click at [305, 265] on td "[DATE]" at bounding box center [286, 264] width 57 height 24
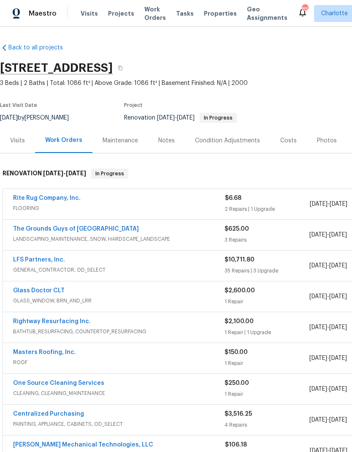
click at [17, 198] on link "Rite Rug Company, Inc." at bounding box center [47, 198] width 68 height 6
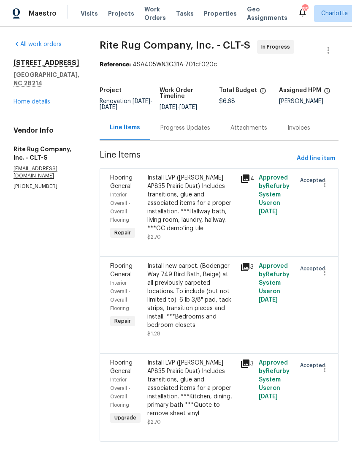
click at [202, 139] on div "Progress Updates" at bounding box center [185, 127] width 70 height 25
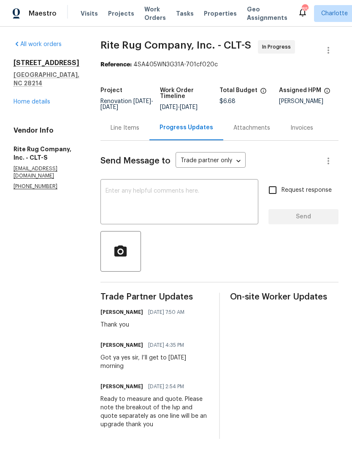
click at [17, 99] on link "Home details" at bounding box center [32, 102] width 37 height 6
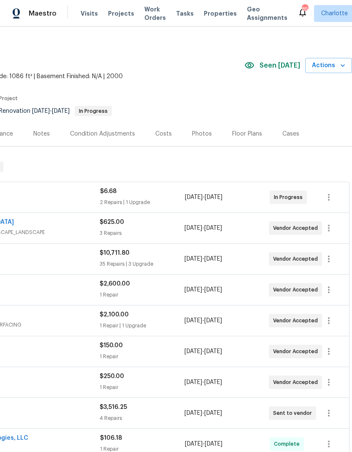
scroll to position [7, 125]
click at [163, 135] on div "Costs" at bounding box center [163, 134] width 16 height 8
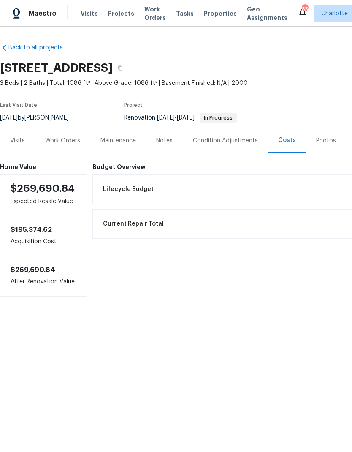
click at [50, 142] on div "Work Orders" at bounding box center [62, 140] width 35 height 8
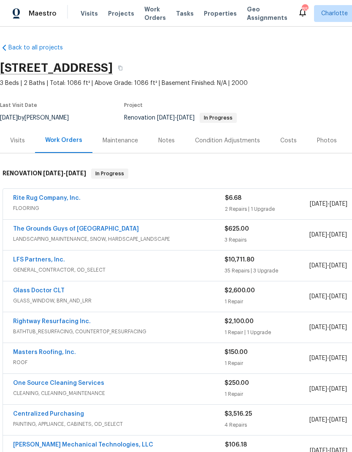
click at [82, 12] on span "Visits" at bounding box center [89, 13] width 17 height 8
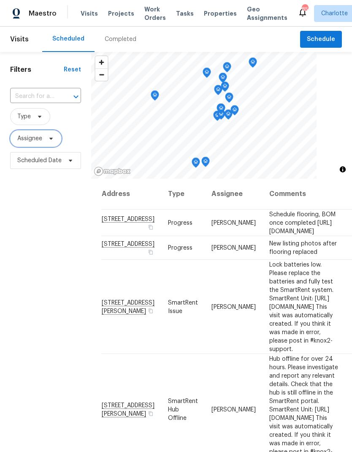
click at [27, 139] on span "Assignee" at bounding box center [29, 138] width 25 height 8
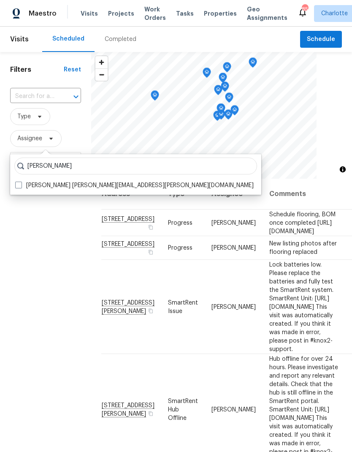
type input "[PERSON_NAME]"
click at [10, 181] on div "[PERSON_NAME] [PERSON_NAME] [PERSON_NAME][EMAIL_ADDRESS][PERSON_NAME][DOMAIN_NA…" at bounding box center [135, 174] width 251 height 41
click at [10, 181] on div "Filters Reset ​ Type Assignee Scheduled Date" at bounding box center [45, 296] width 91 height 488
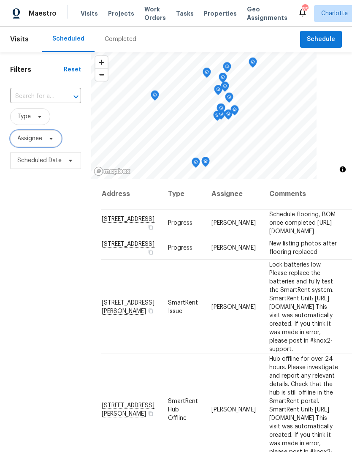
click at [21, 137] on span "Assignee" at bounding box center [29, 138] width 25 height 8
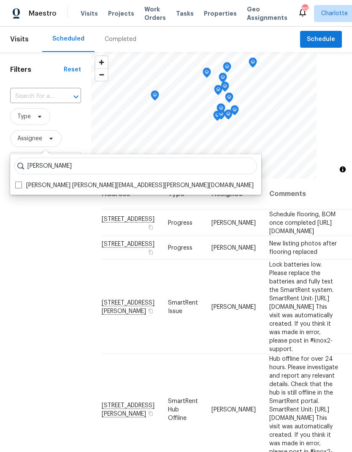
type input "[PERSON_NAME]"
click at [23, 187] on label "[PERSON_NAME] [PERSON_NAME][EMAIL_ADDRESS][PERSON_NAME][DOMAIN_NAME]" at bounding box center [134, 185] width 239 height 8
click at [21, 187] on input "[PERSON_NAME] [PERSON_NAME][EMAIL_ADDRESS][PERSON_NAME][DOMAIN_NAME]" at bounding box center [17, 183] width 5 height 5
checkbox input "true"
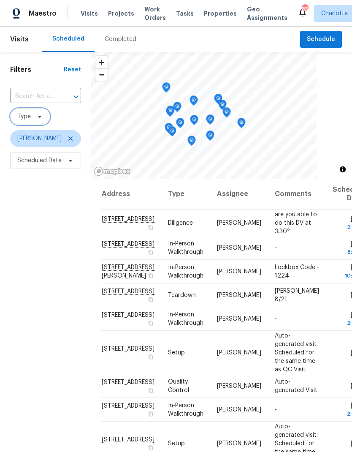
click at [25, 117] on span "Type" at bounding box center [24, 116] width 14 height 8
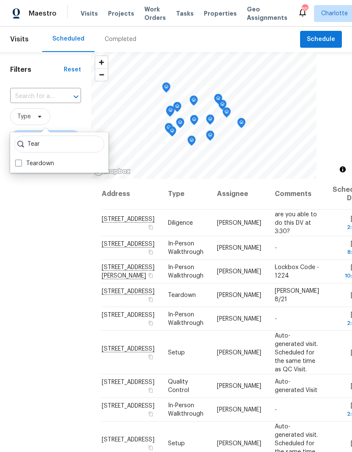
type input "Tear"
click at [21, 166] on label "Teardown" at bounding box center [34, 163] width 39 height 8
click at [21, 165] on input "Teardown" at bounding box center [17, 161] width 5 height 5
checkbox input "true"
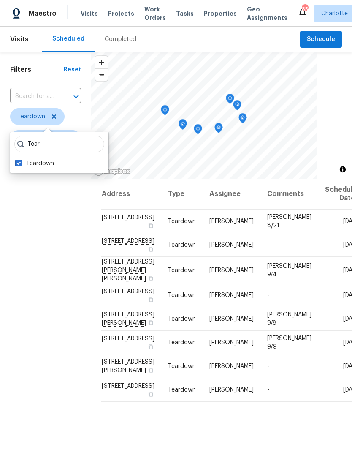
click at [34, 229] on div "Filters Reset ​ Teardown [PERSON_NAME] Scheduled Date" at bounding box center [45, 296] width 91 height 488
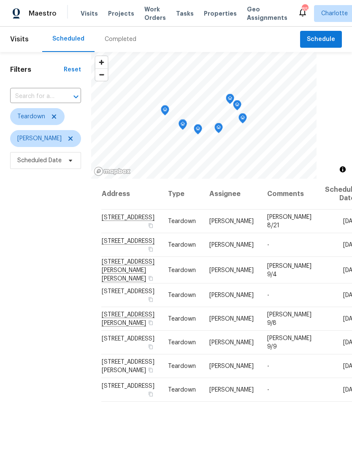
click at [0, 0] on icon at bounding box center [0, 0] width 0 height 0
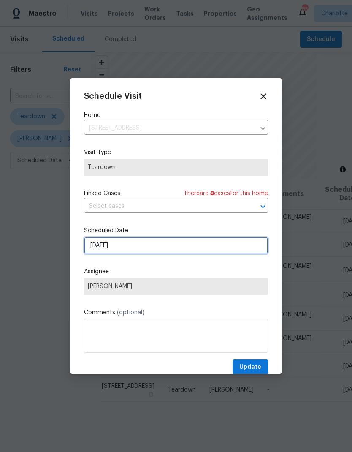
click at [248, 248] on input "[DATE]" at bounding box center [176, 245] width 184 height 17
select select "8"
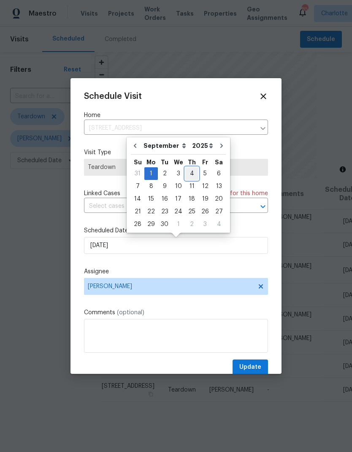
click at [193, 177] on div "4" at bounding box center [191, 174] width 13 height 12
type input "[DATE]"
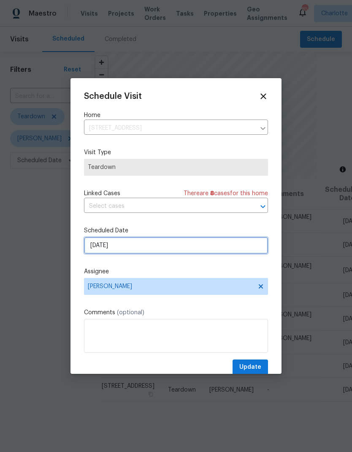
click at [250, 250] on input "[DATE]" at bounding box center [176, 245] width 184 height 17
select select "8"
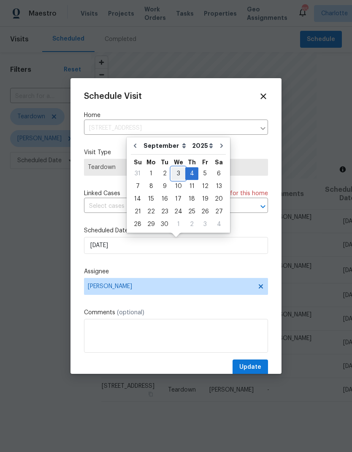
click at [179, 174] on div "3" at bounding box center [179, 174] width 14 height 12
type input "[DATE]"
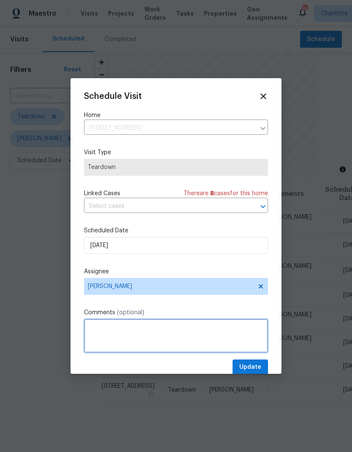
click at [222, 333] on textarea at bounding box center [176, 336] width 184 height 34
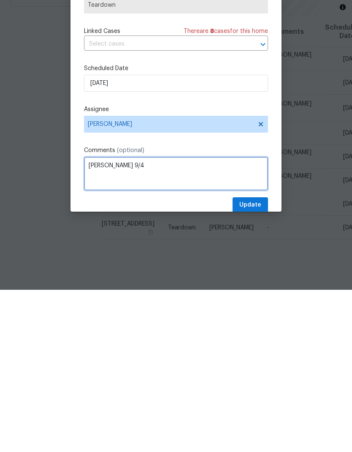
type textarea "[PERSON_NAME] 9/4"
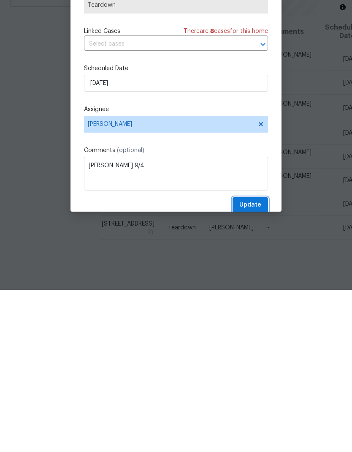
click at [256, 362] on span "Update" at bounding box center [251, 367] width 22 height 11
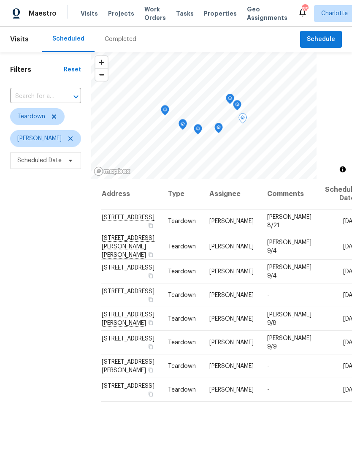
click at [0, 0] on icon at bounding box center [0, 0] width 0 height 0
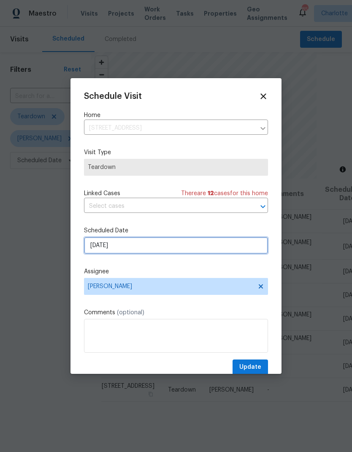
click at [241, 250] on input "[DATE]" at bounding box center [176, 245] width 184 height 17
select select "8"
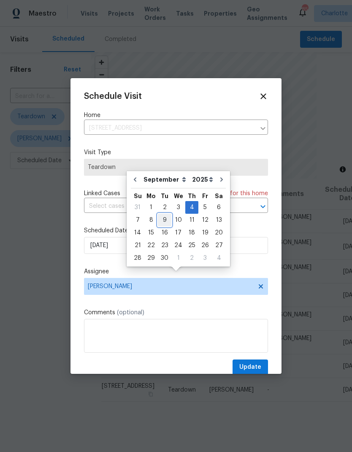
click at [165, 214] on div "9" at bounding box center [165, 220] width 14 height 12
type input "[DATE]"
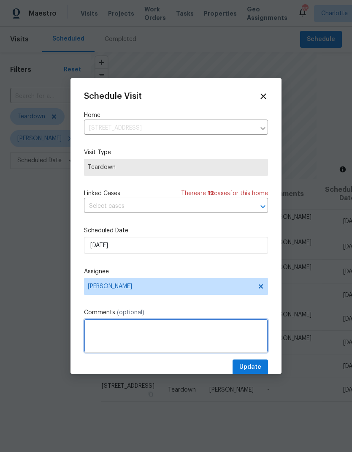
click at [185, 336] on textarea at bounding box center [176, 336] width 184 height 34
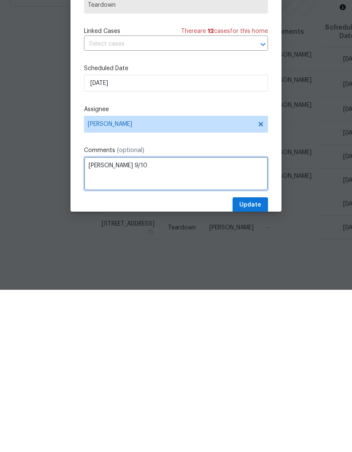
type textarea "[PERSON_NAME] 9/10"
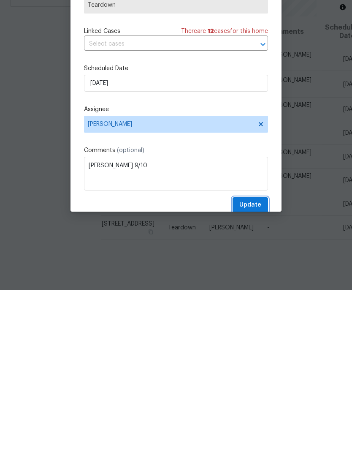
click at [258, 362] on span "Update" at bounding box center [251, 367] width 22 height 11
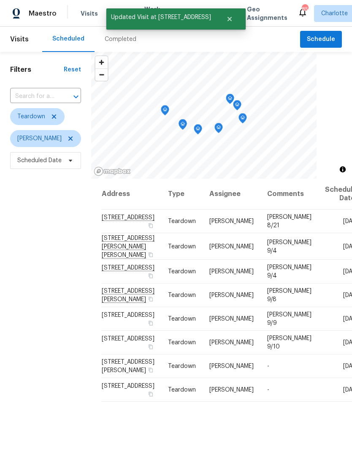
click at [30, 301] on div "Filters Reset ​ Teardown [PERSON_NAME] Scheduled Date" at bounding box center [45, 296] width 91 height 488
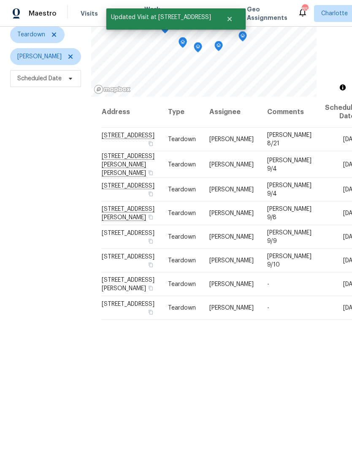
scroll to position [82, 0]
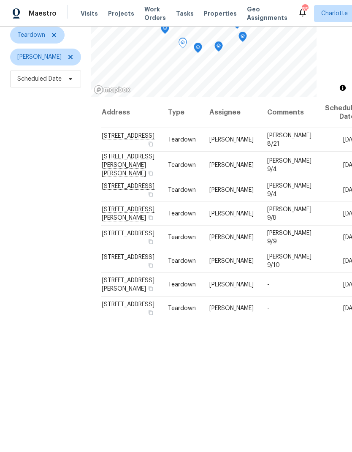
click at [0, 0] on icon at bounding box center [0, 0] width 0 height 0
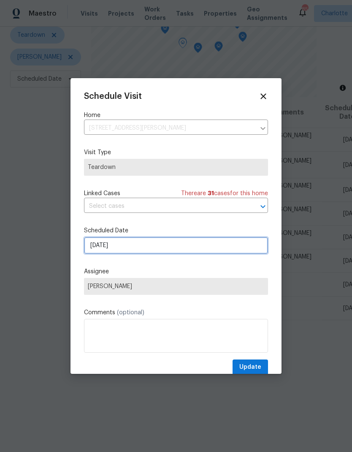
click at [232, 251] on input "[DATE]" at bounding box center [176, 245] width 184 height 17
select select "8"
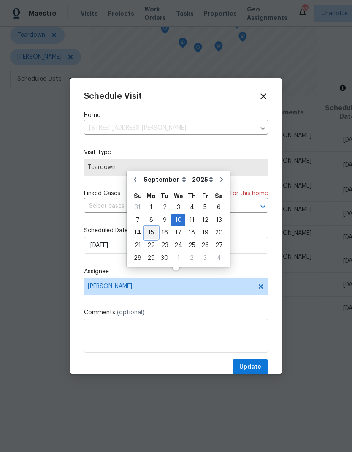
click at [153, 227] on div "15" at bounding box center [152, 233] width 14 height 12
type input "[DATE]"
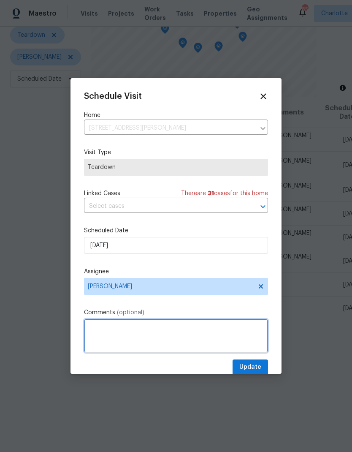
click at [191, 334] on textarea at bounding box center [176, 336] width 184 height 34
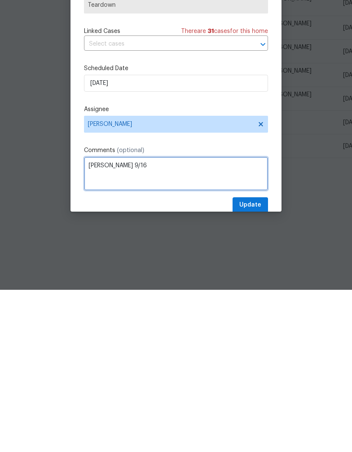
type textarea "[PERSON_NAME] 9/16"
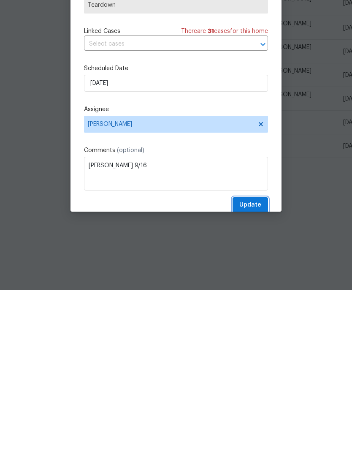
click at [262, 360] on button "Update" at bounding box center [250, 368] width 35 height 16
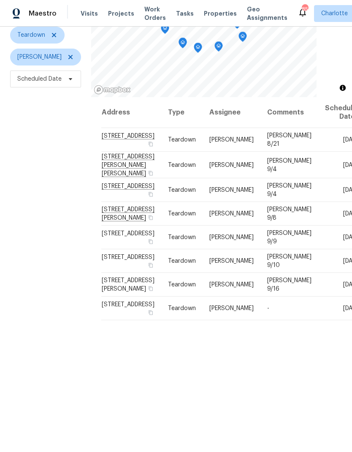
click at [282, 420] on div "Address Type Assignee Comments Scheduled Date ↑ [STREET_ADDRESS] Teardown [PERS…" at bounding box center [221, 278] width 261 height 362
click at [0, 0] on icon at bounding box center [0, 0] width 0 height 0
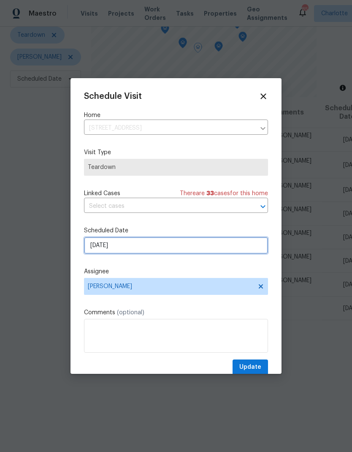
click at [207, 243] on input "[DATE]" at bounding box center [176, 245] width 184 height 17
select select "8"
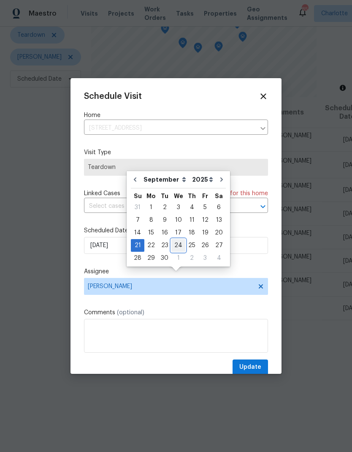
click at [177, 240] on div "24" at bounding box center [179, 246] width 14 height 12
type input "[DATE]"
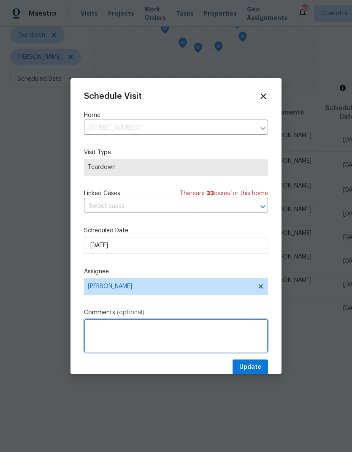
click at [213, 334] on textarea at bounding box center [176, 336] width 184 height 34
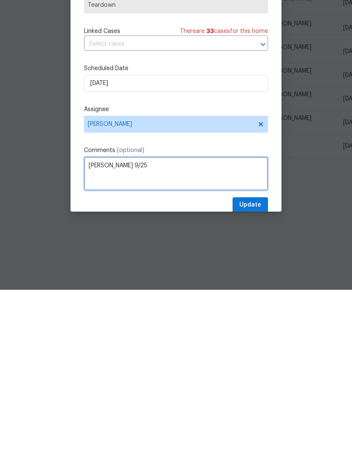
type textarea "[PERSON_NAME] 9/25"
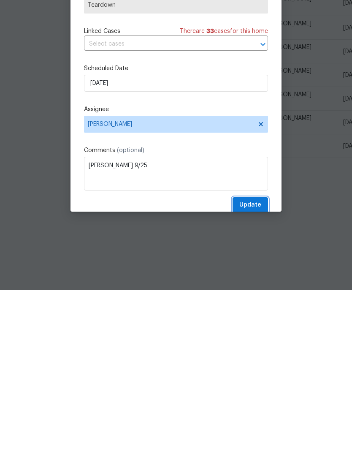
click at [255, 362] on span "Update" at bounding box center [251, 367] width 22 height 11
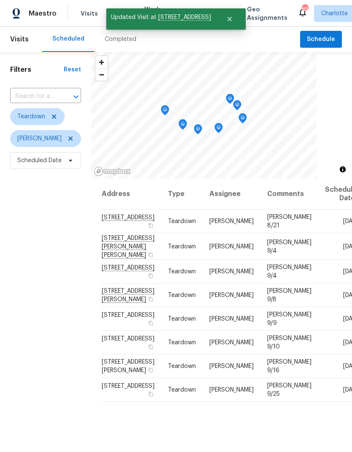
scroll to position [0, 0]
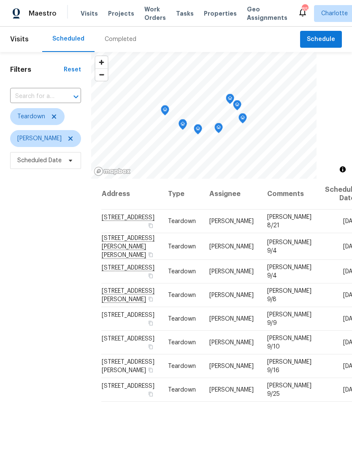
click at [25, 211] on div "Filters Reset ​ Teardown [PERSON_NAME] Scheduled Date" at bounding box center [45, 296] width 91 height 488
